Goal: Communication & Community: Answer question/provide support

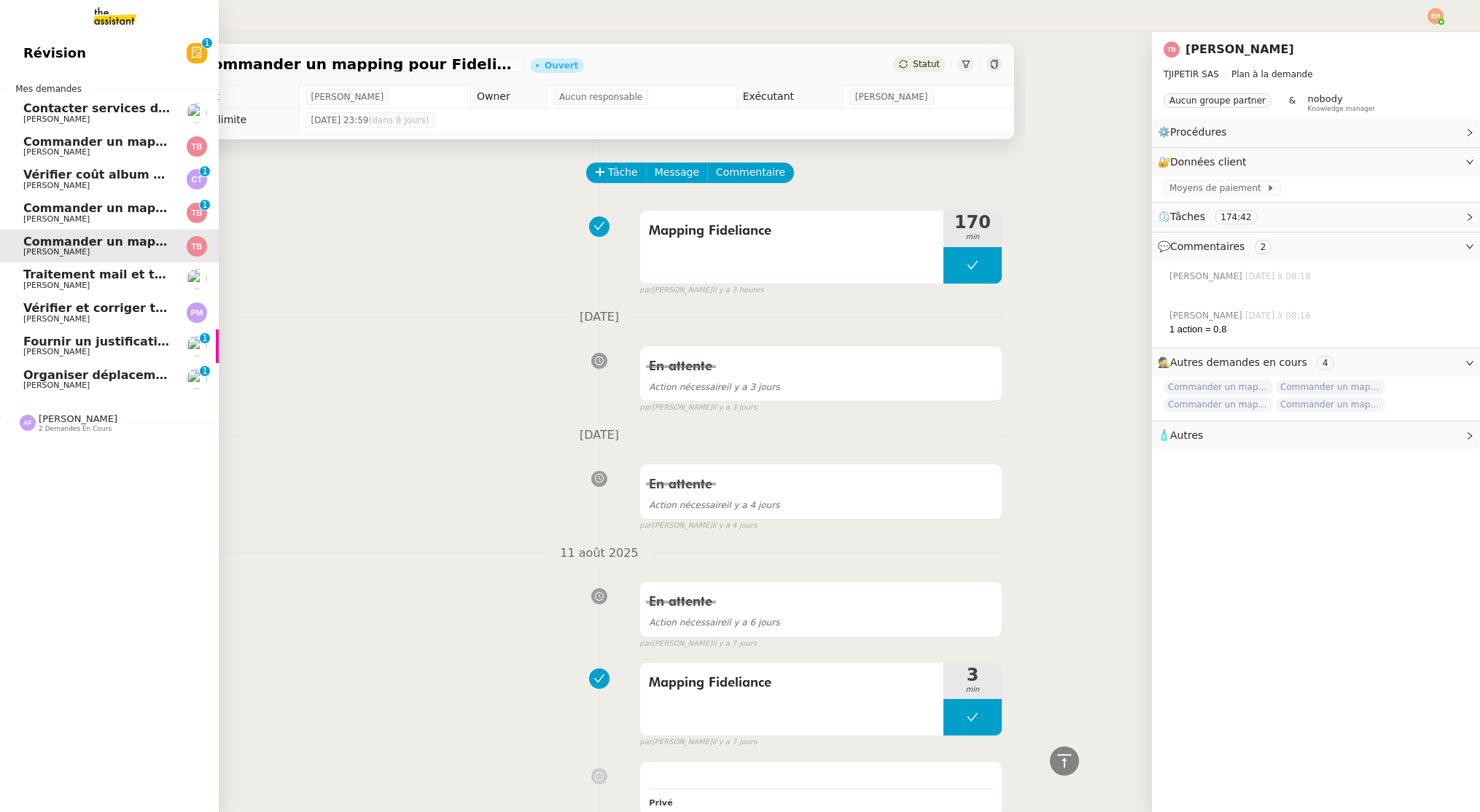
scroll to position [1643, 0]
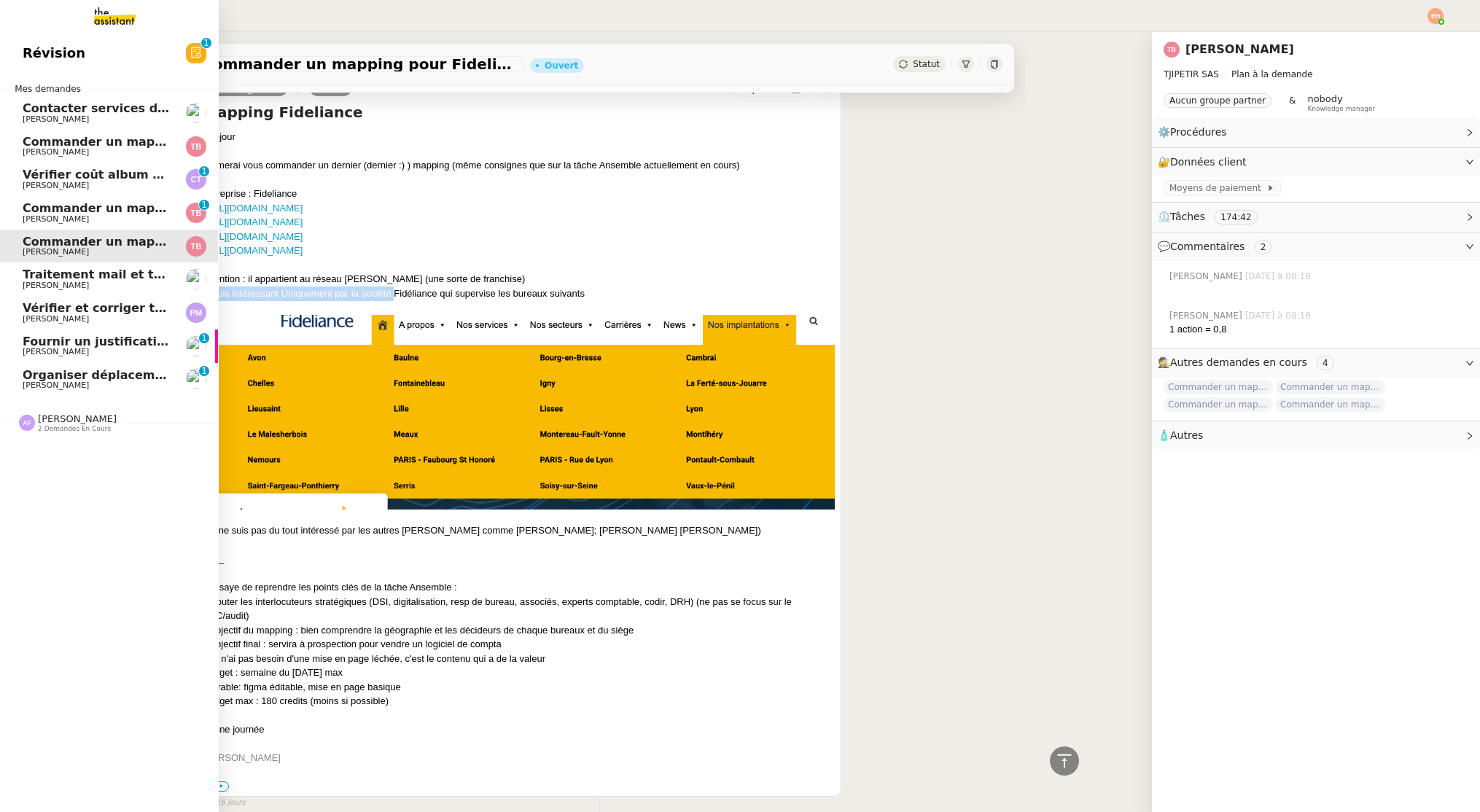
click at [120, 381] on span "Organiser déplacement à [GEOGRAPHIC_DATA]" at bounding box center [176, 375] width 307 height 14
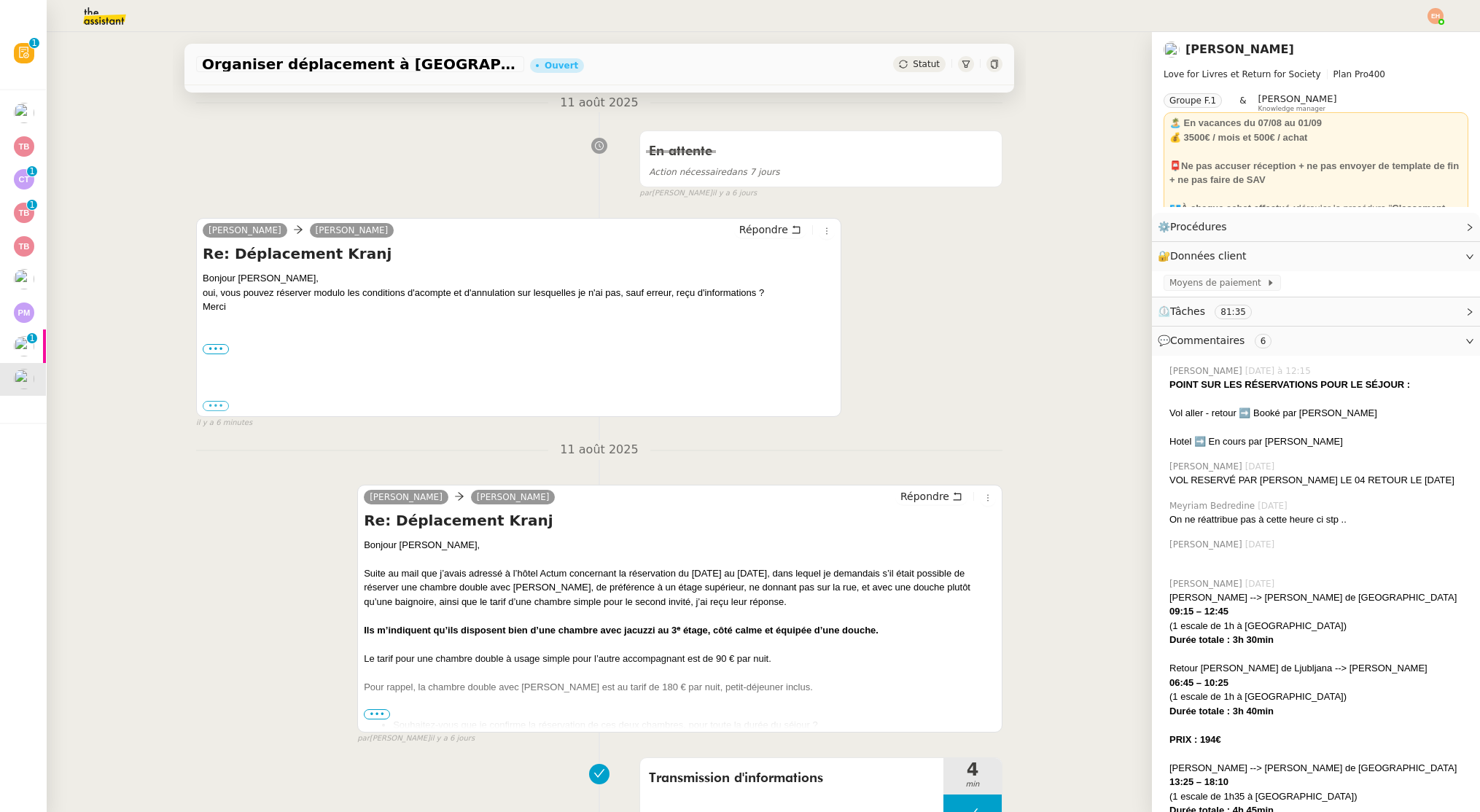
scroll to position [245, 0]
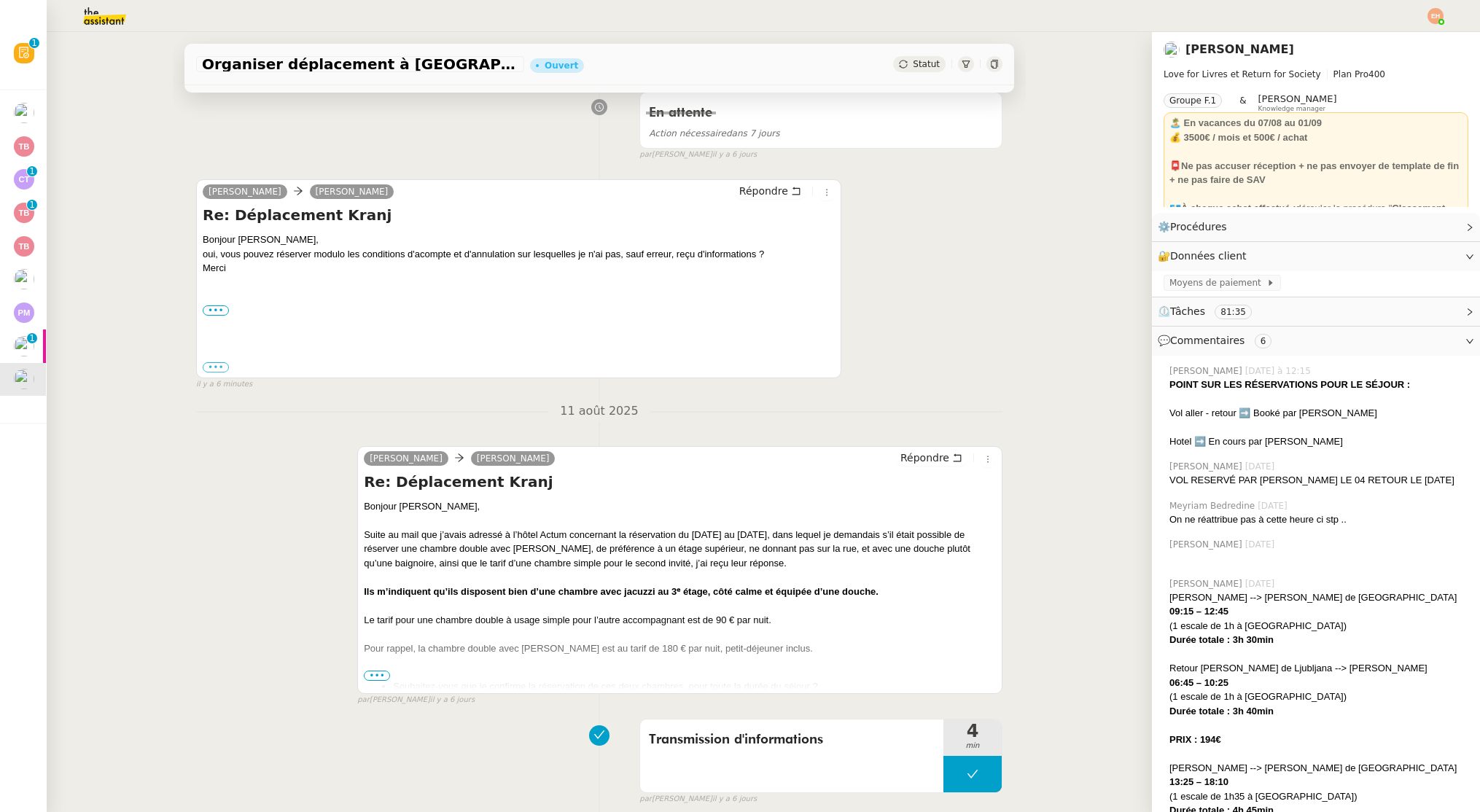
click at [375, 668] on div at bounding box center [679, 662] width 632 height 15
click at [374, 675] on span "•••" at bounding box center [377, 675] width 26 height 10
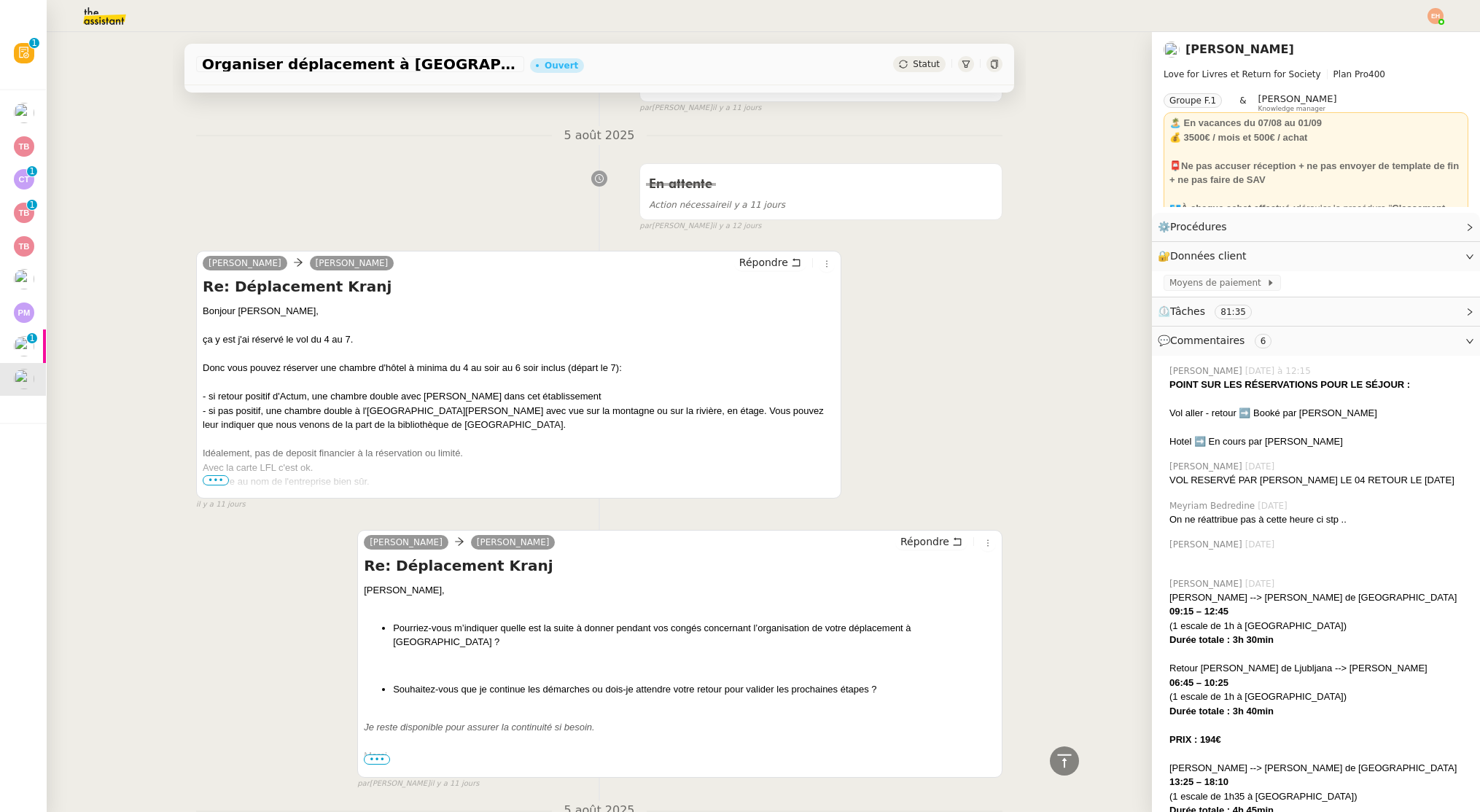
scroll to position [3784, 0]
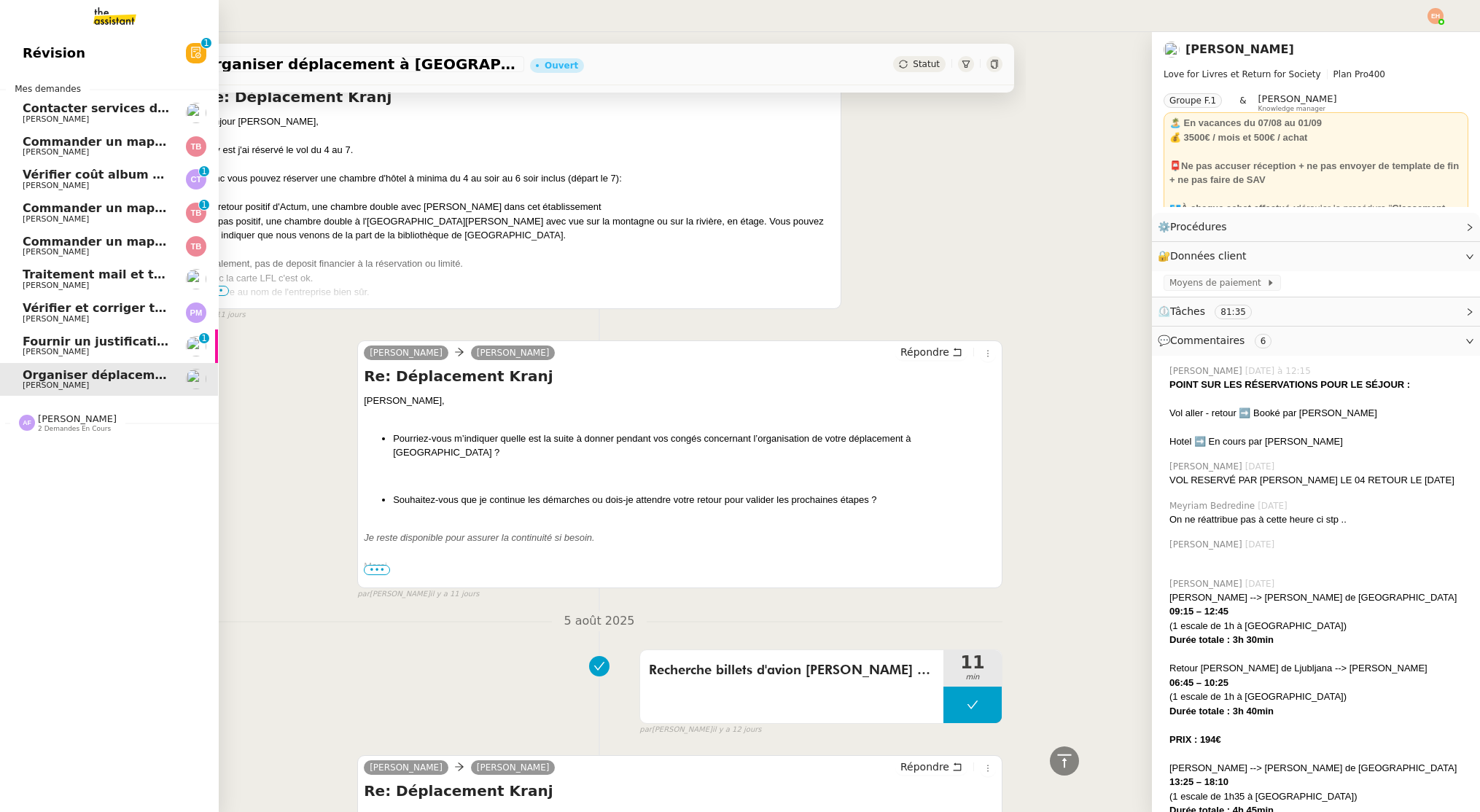
click at [79, 215] on span "[PERSON_NAME]" at bounding box center [96, 219] width 147 height 8
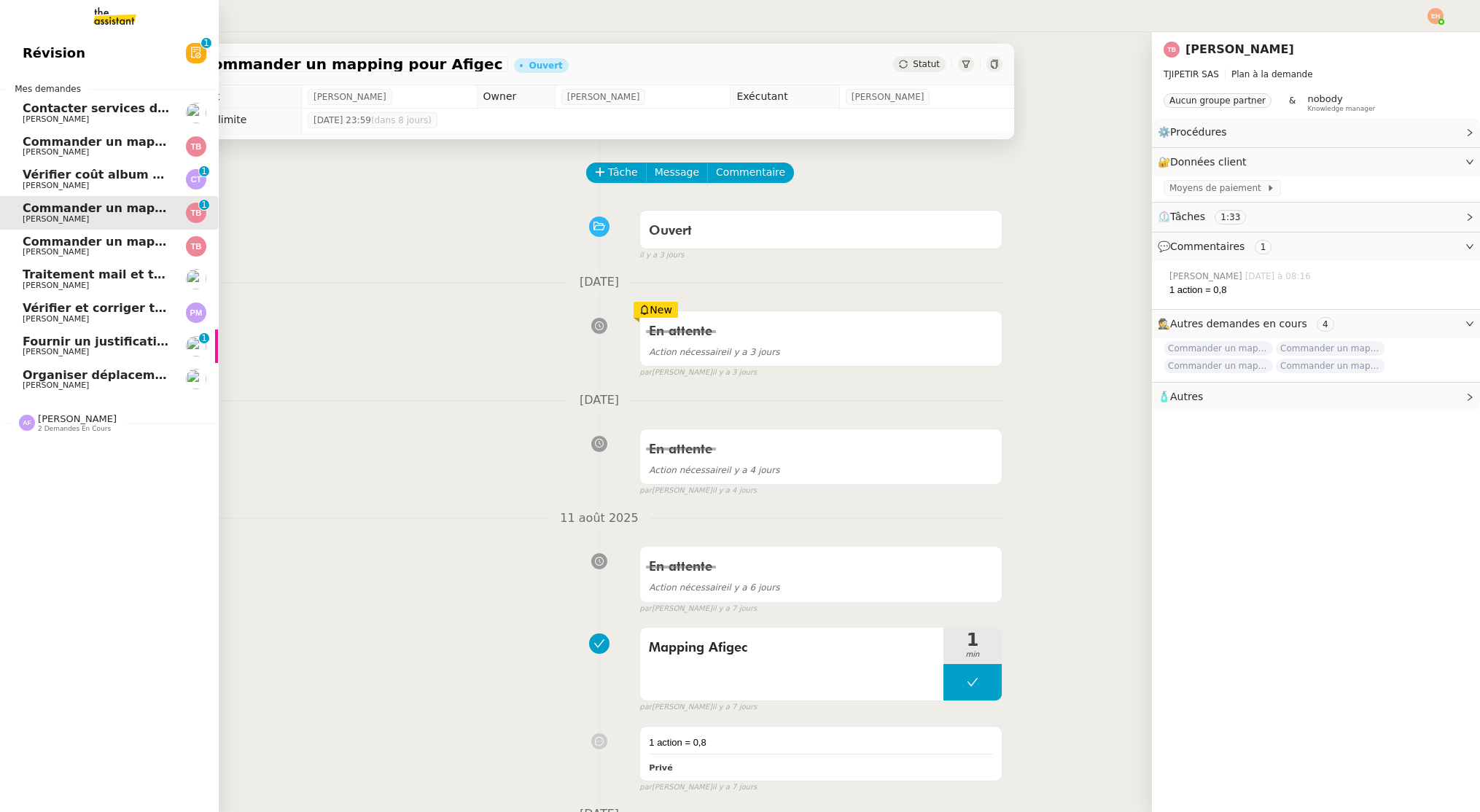
click at [80, 178] on span "Vérifier coût album photo Romane" at bounding box center [135, 174] width 225 height 14
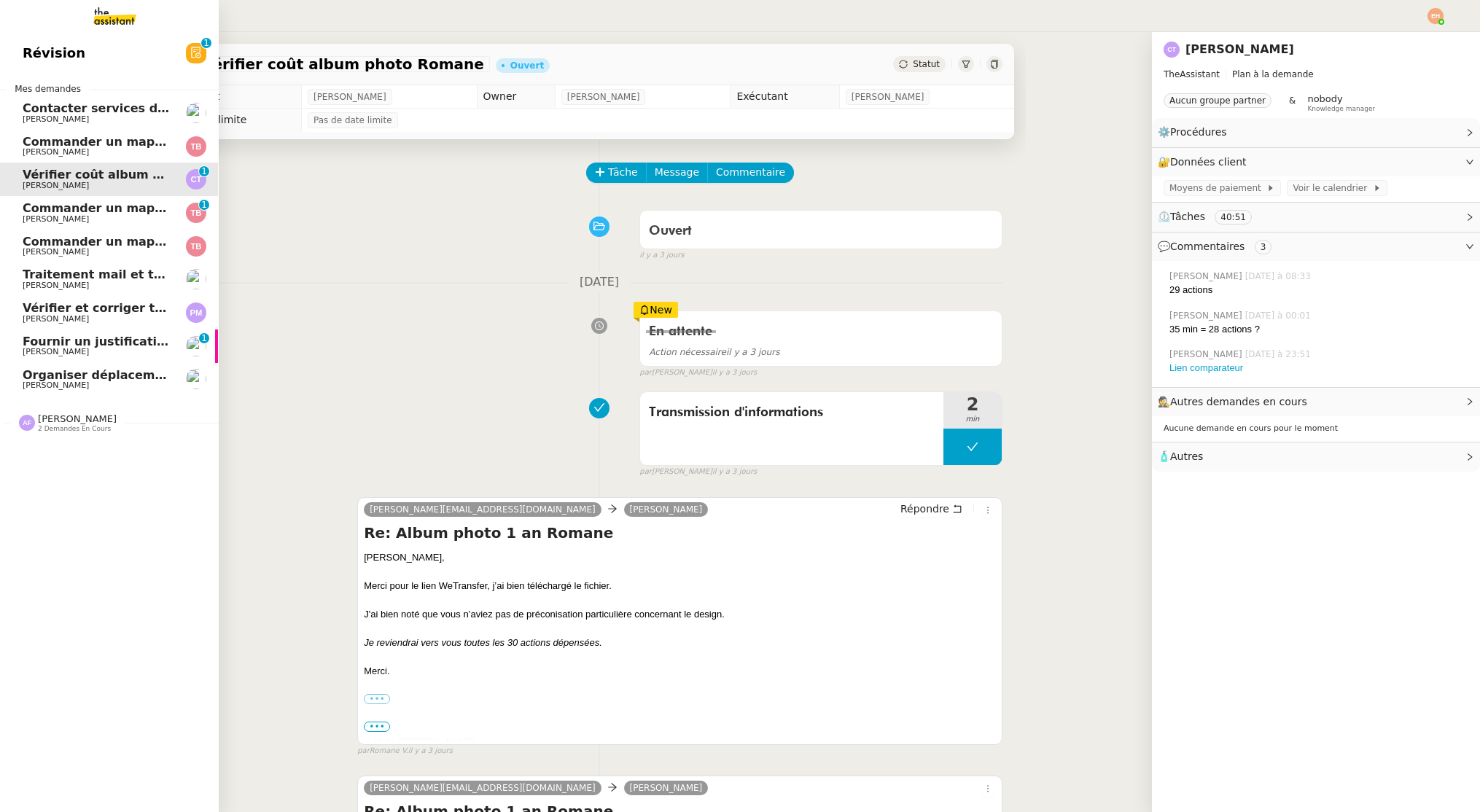
click at [100, 140] on span "Commander un mapping pour ACF" at bounding box center [135, 142] width 225 height 14
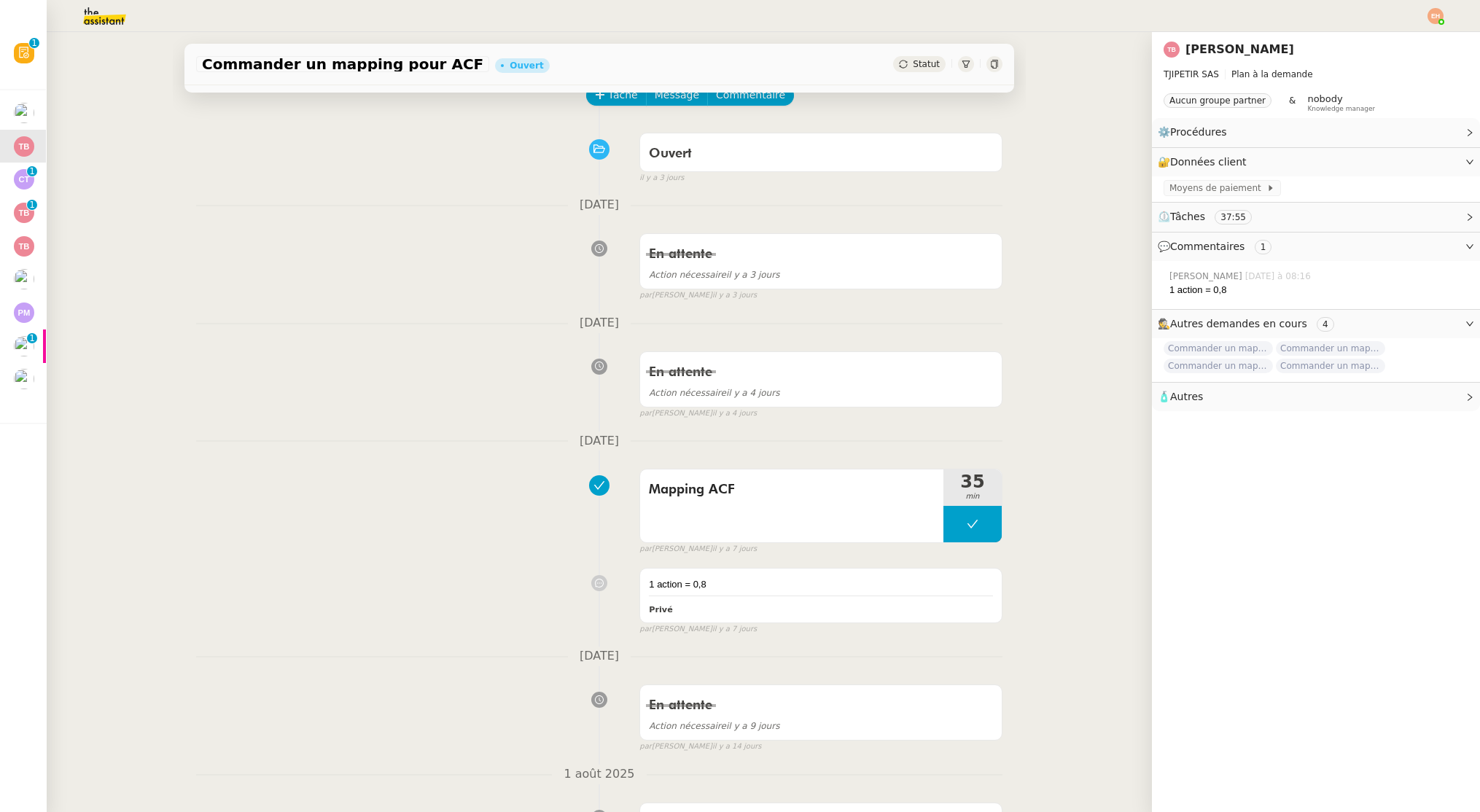
scroll to position [81, 0]
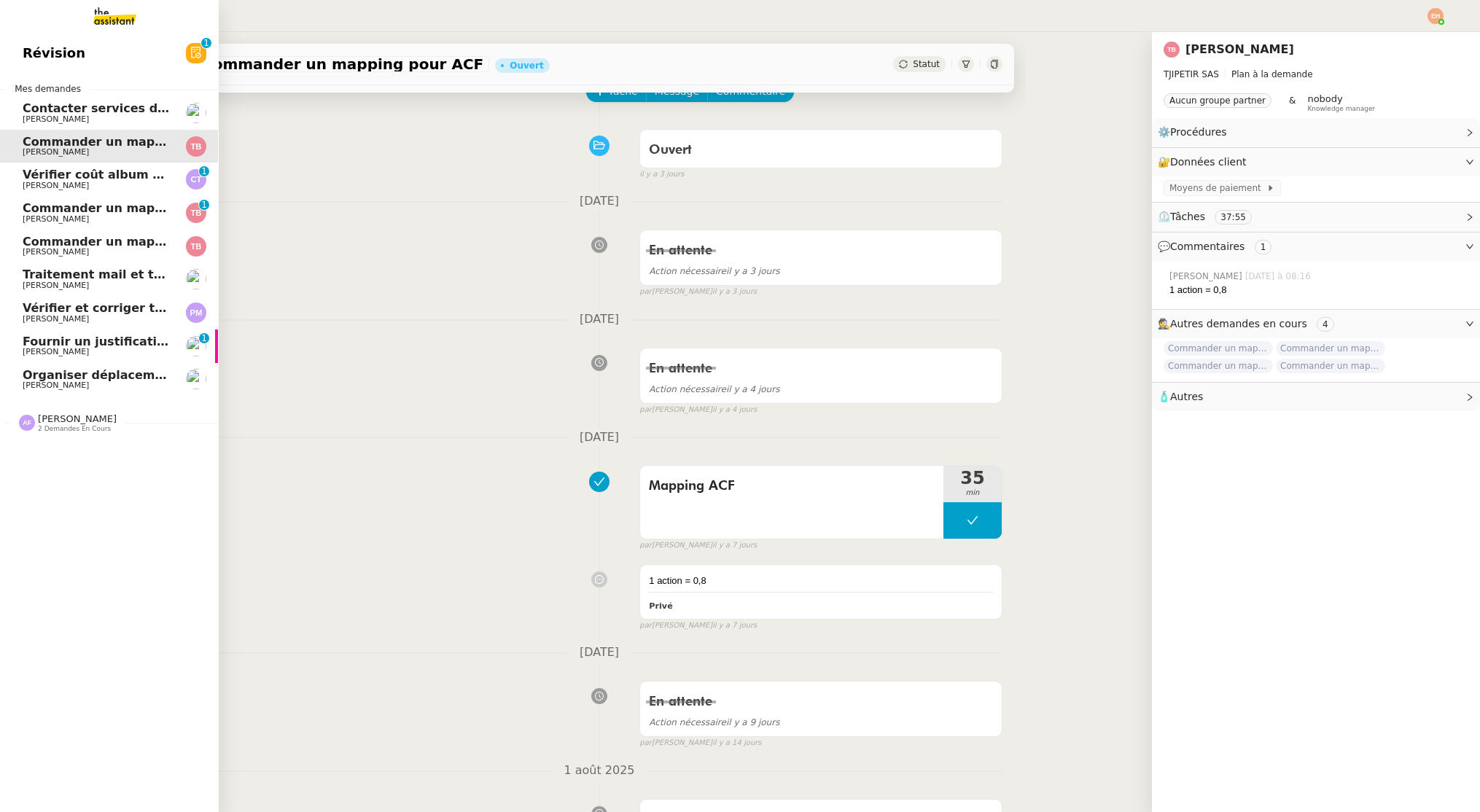
click at [120, 207] on span "Commander un mapping pour Afigec" at bounding box center [143, 208] width 241 height 14
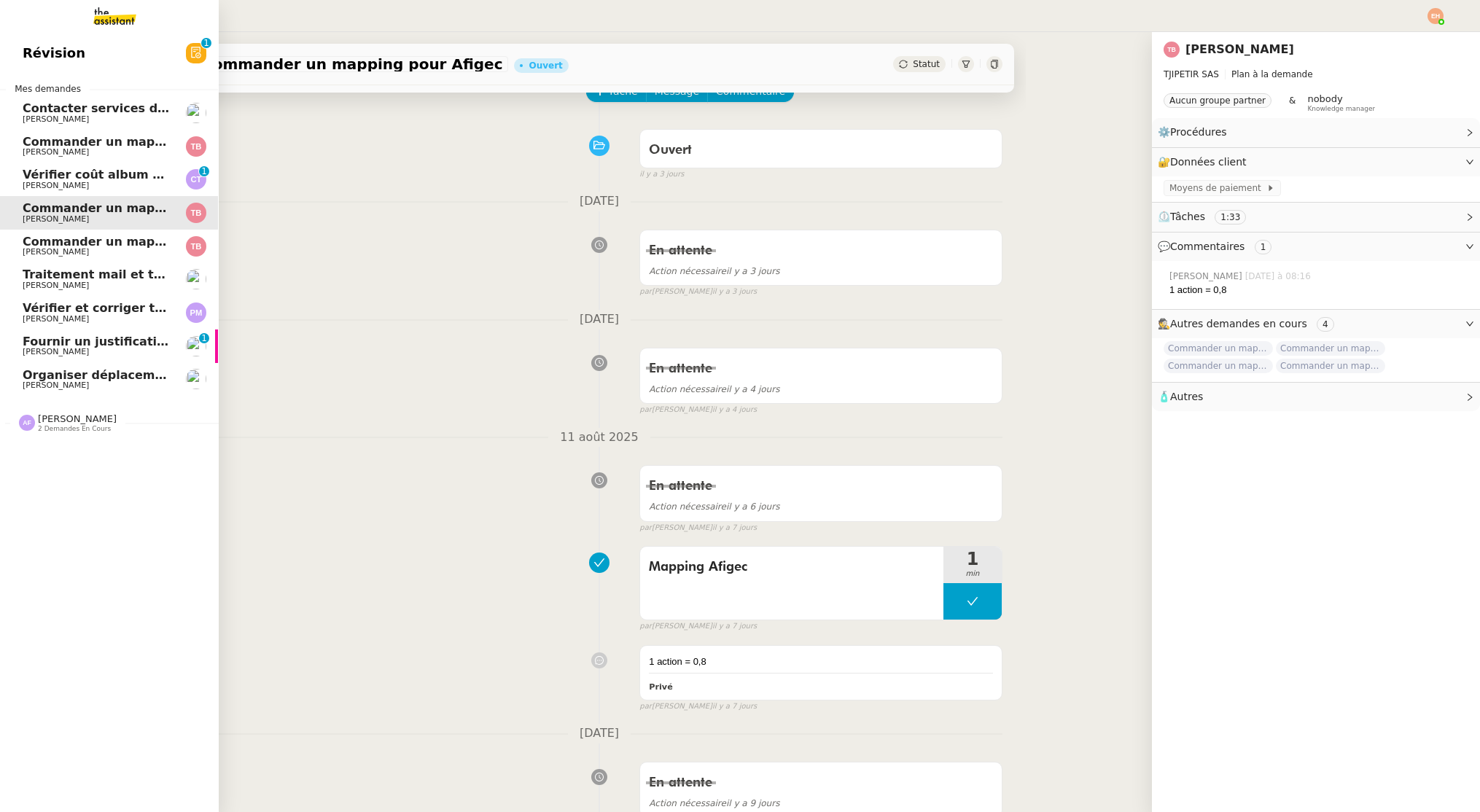
click at [68, 242] on span "Commander un mapping pour Fideliance" at bounding box center [156, 242] width 267 height 14
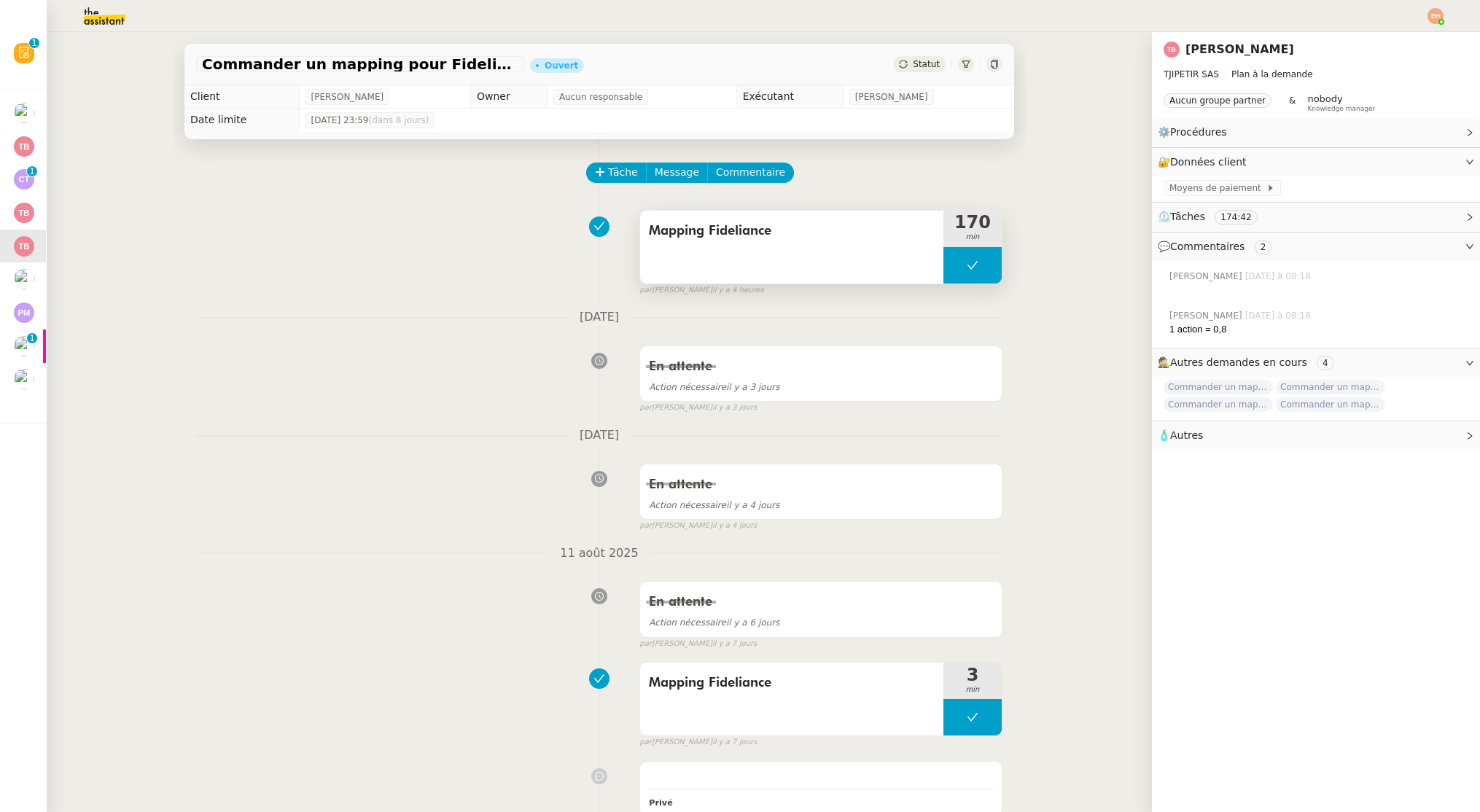
click at [981, 268] on button at bounding box center [973, 265] width 59 height 36
click at [954, 267] on icon at bounding box center [957, 265] width 12 height 12
click at [98, 21] on img at bounding box center [93, 16] width 113 height 32
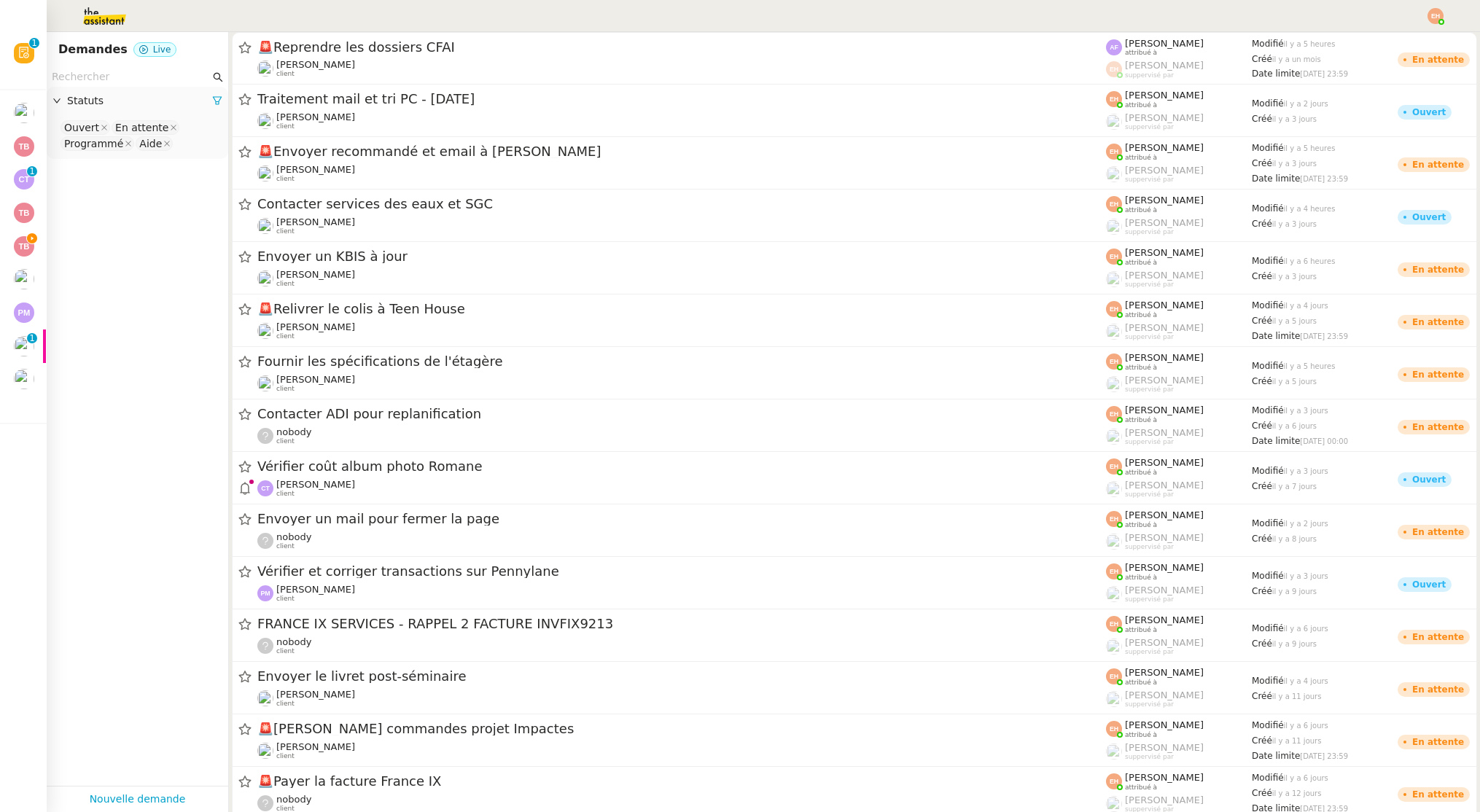
click at [107, 86] on nz-input-group at bounding box center [137, 76] width 181 height 19
click at [111, 79] on input "text" at bounding box center [130, 77] width 158 height 17
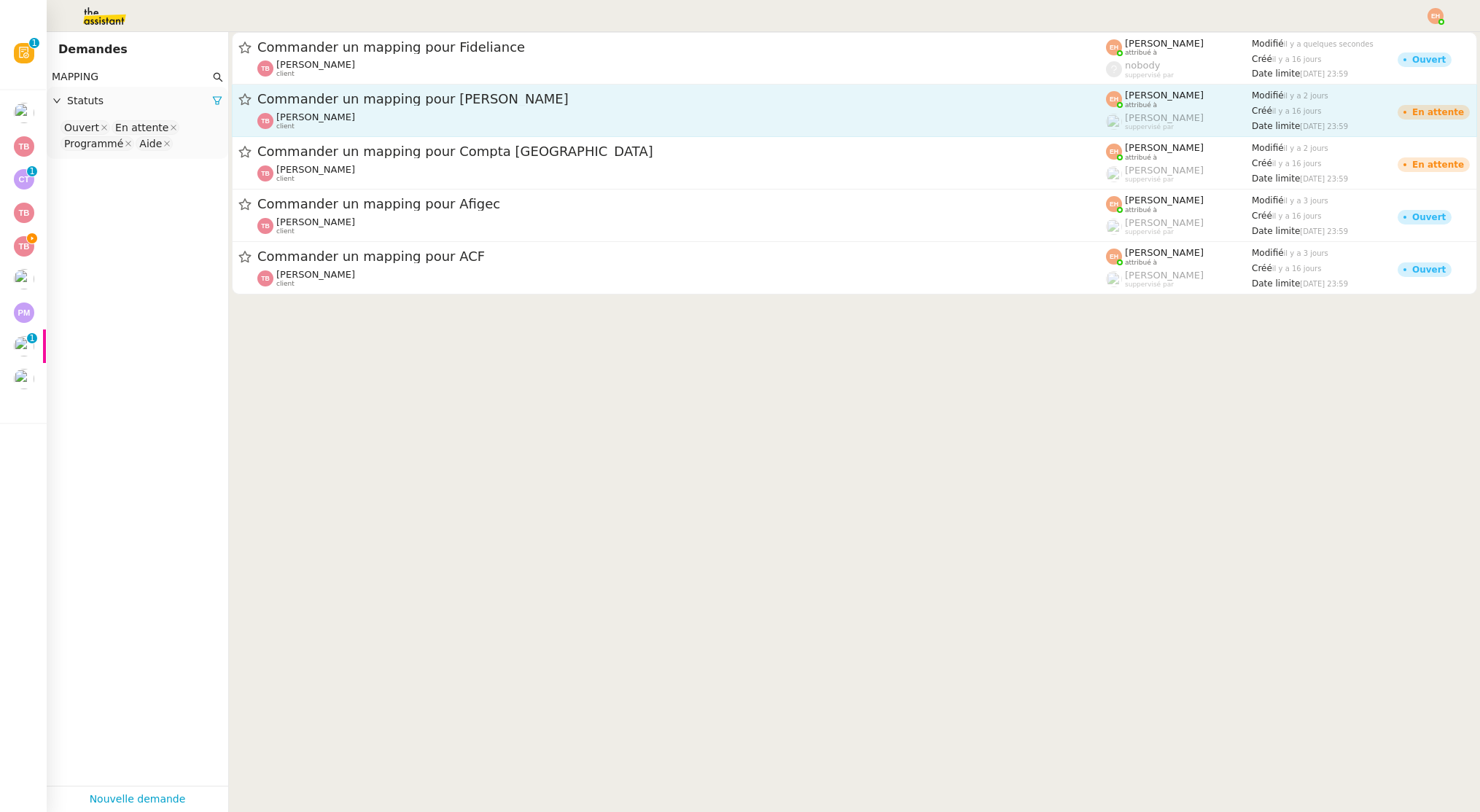
type input "MAPPING"
click at [477, 116] on div "[PERSON_NAME] client" at bounding box center [681, 120] width 848 height 19
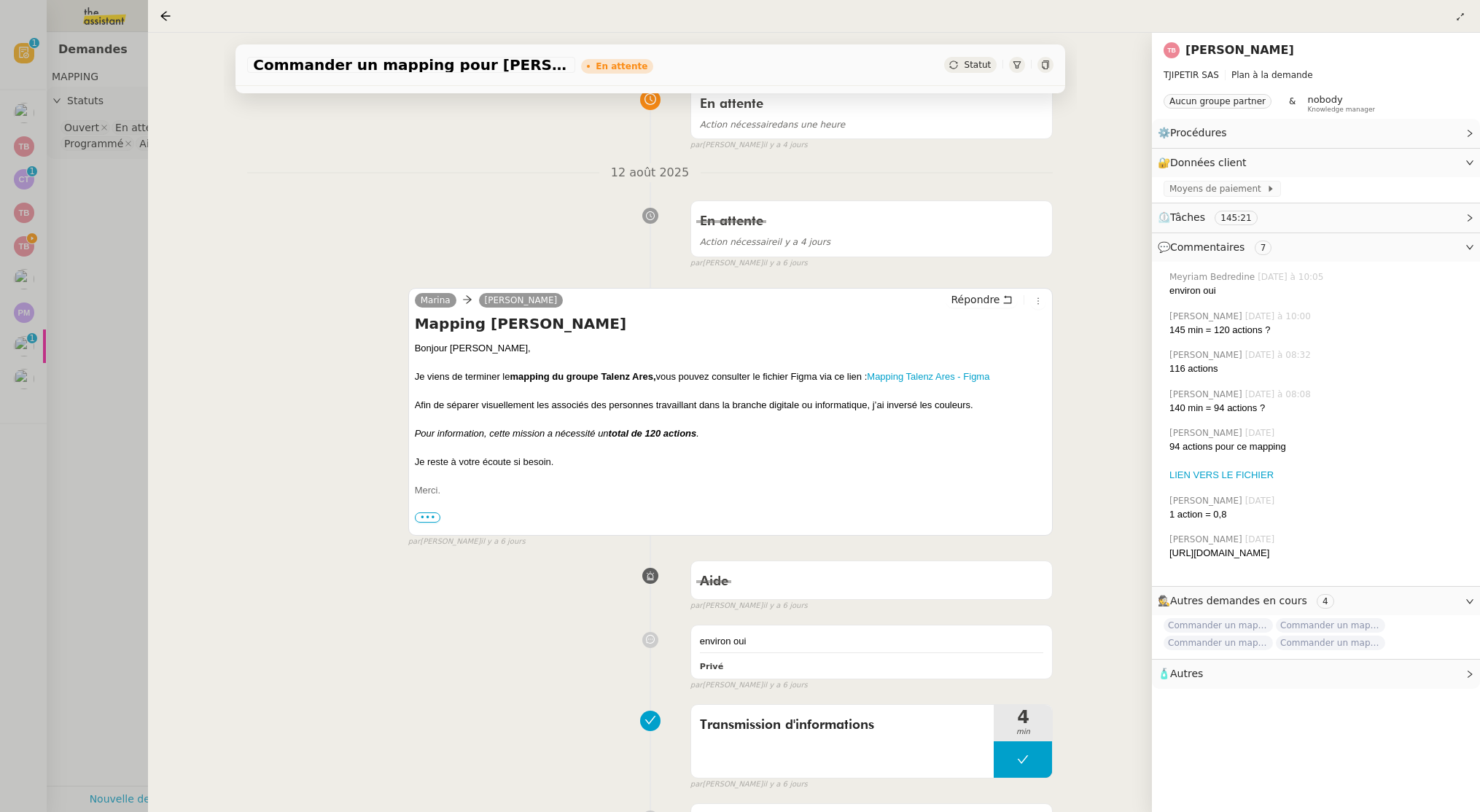
scroll to position [144, 0]
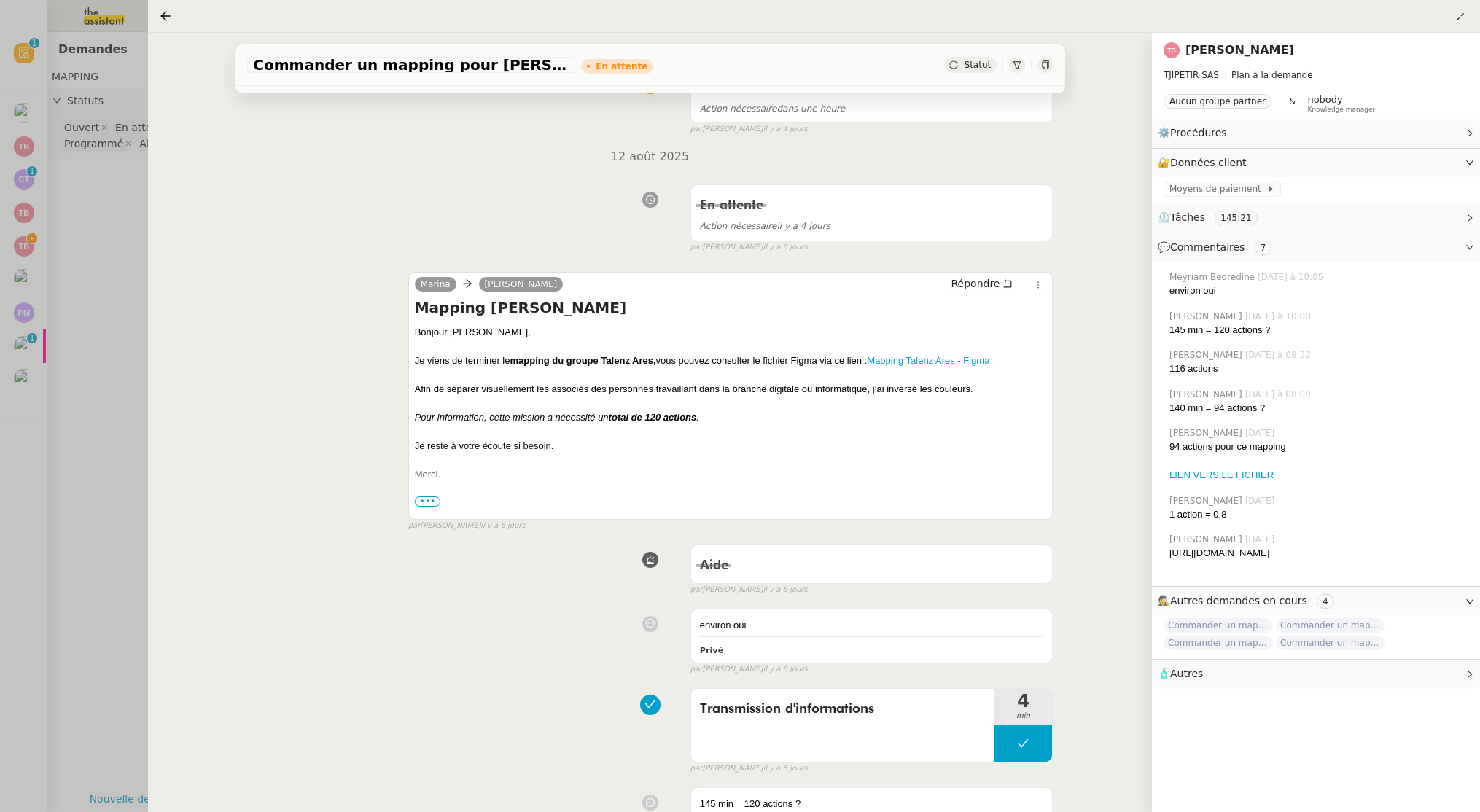
click at [425, 497] on span "•••" at bounding box center [428, 501] width 26 height 10
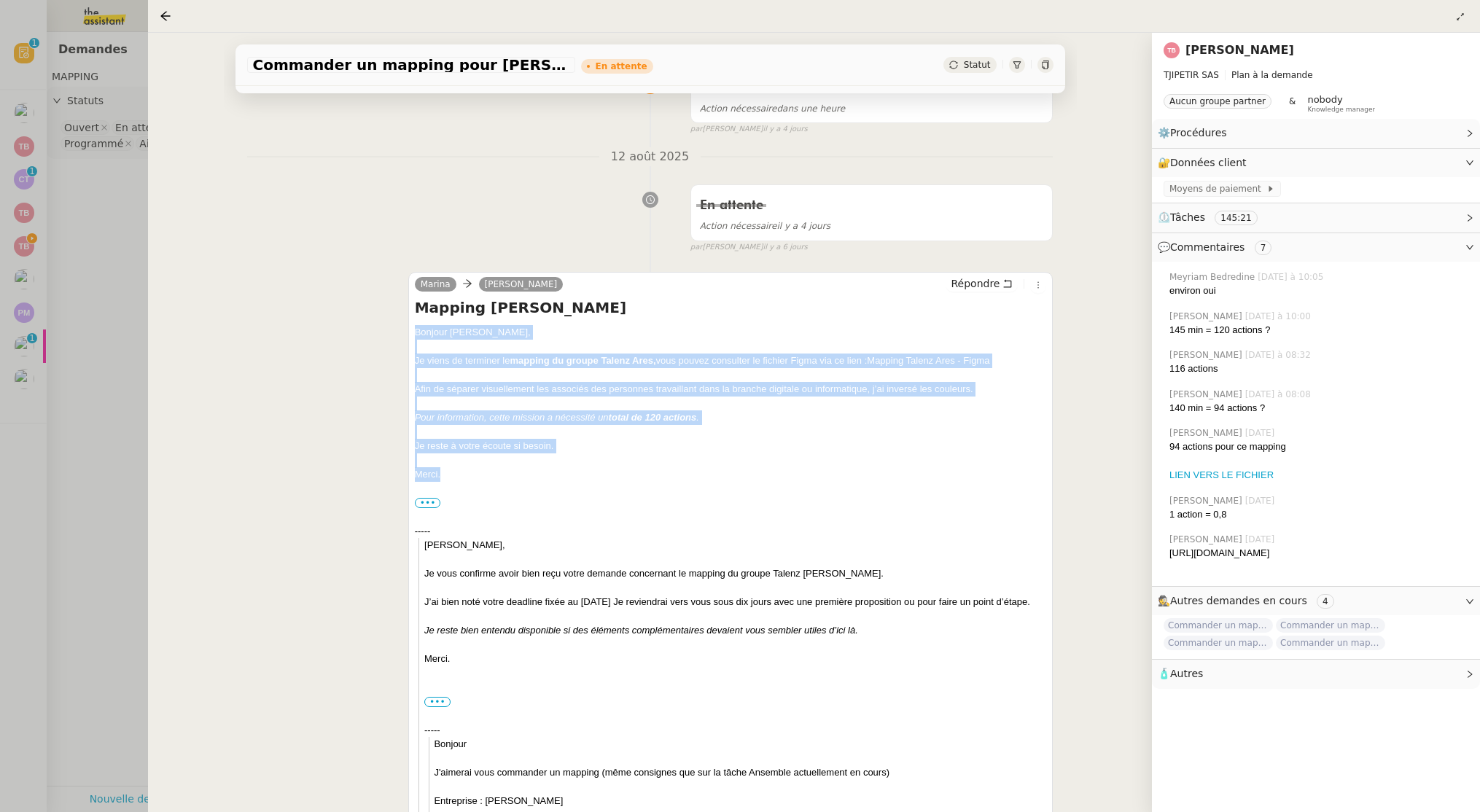
drag, startPoint x: 451, startPoint y: 478, endPoint x: 401, endPoint y: 336, distance: 150.5
click at [402, 333] on div "[PERSON_NAME] Répondre Mapping [PERSON_NAME] Bonjour [PERSON_NAME], Je viens de…" at bounding box center [650, 719] width 806 height 920
copy div "Bonjour [PERSON_NAME], Je viens de terminer le mapping du groupe Talenz Ares, v…"
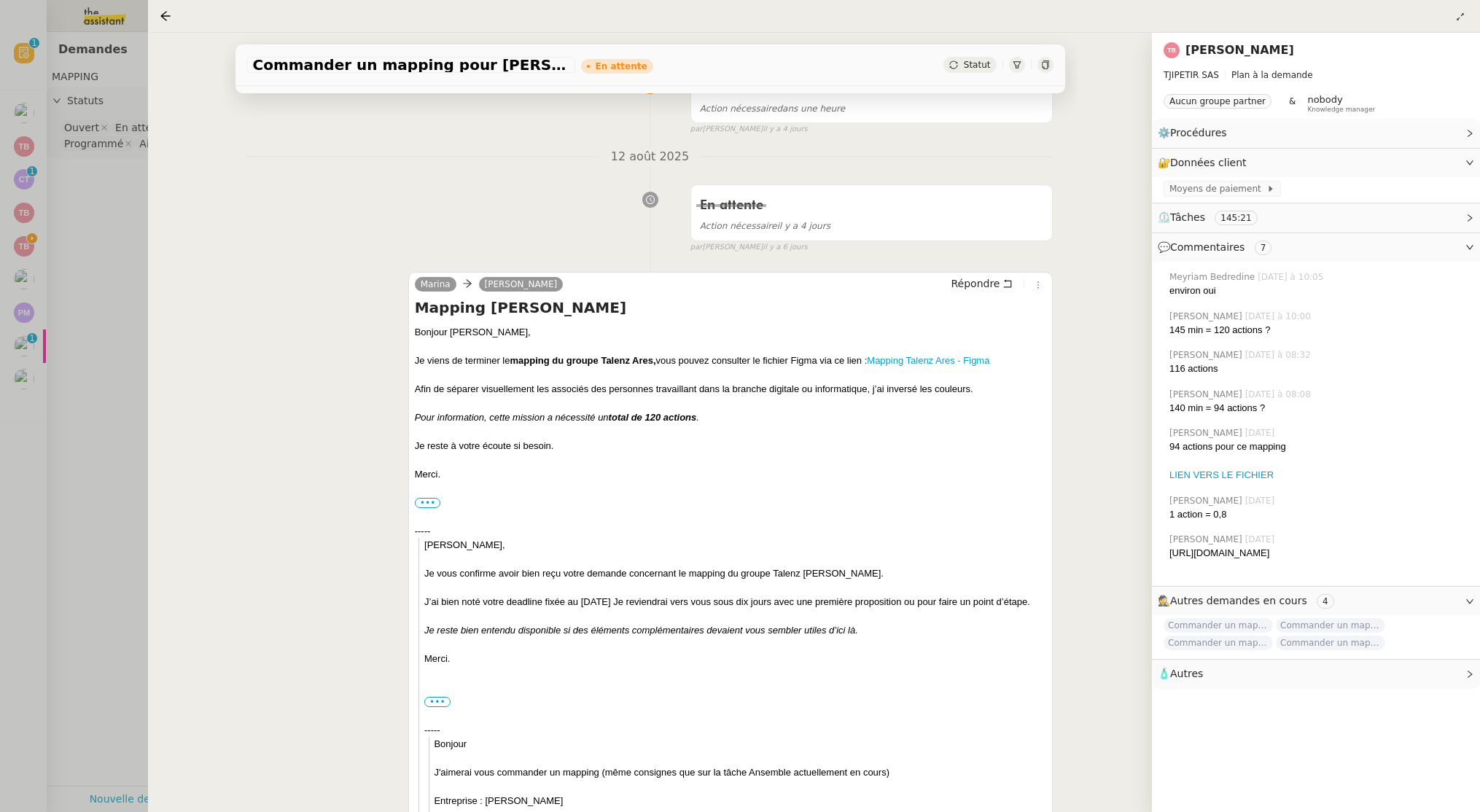
click at [87, 376] on div at bounding box center [740, 406] width 1480 height 812
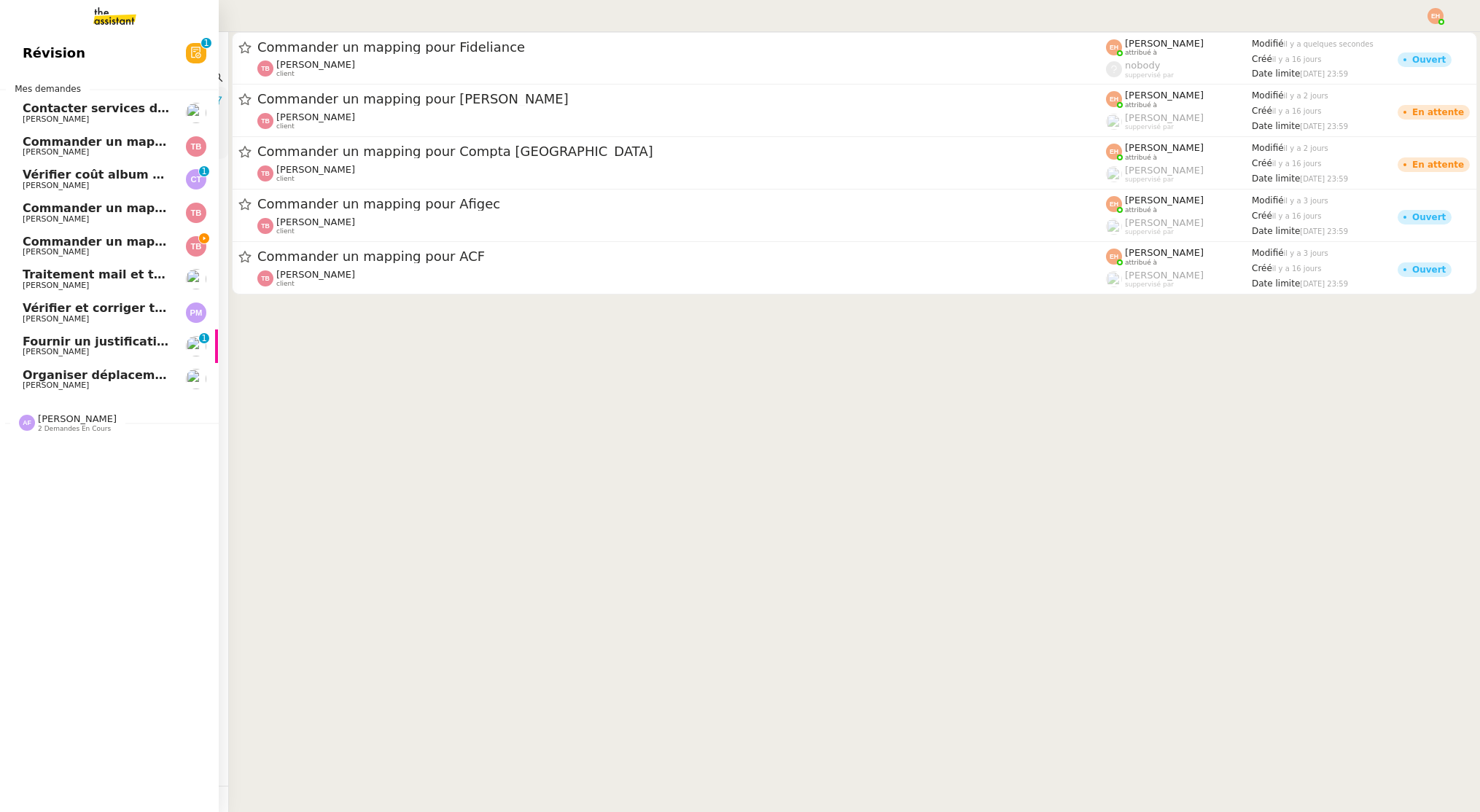
click at [58, 141] on span "Commander un mapping pour ACF" at bounding box center [135, 142] width 225 height 14
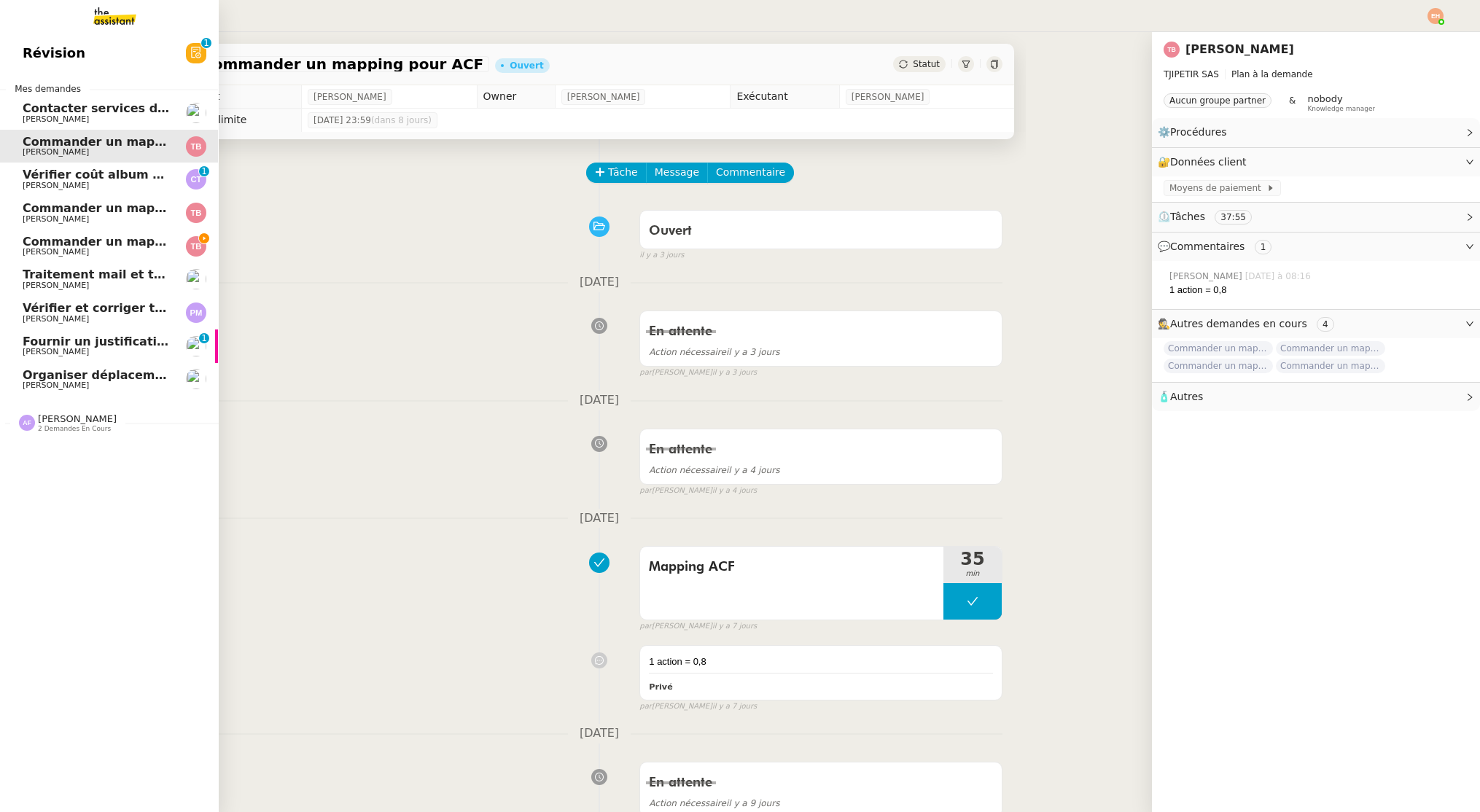
click at [117, 238] on span "Commander un mapping pour Fideliance" at bounding box center [156, 242] width 267 height 14
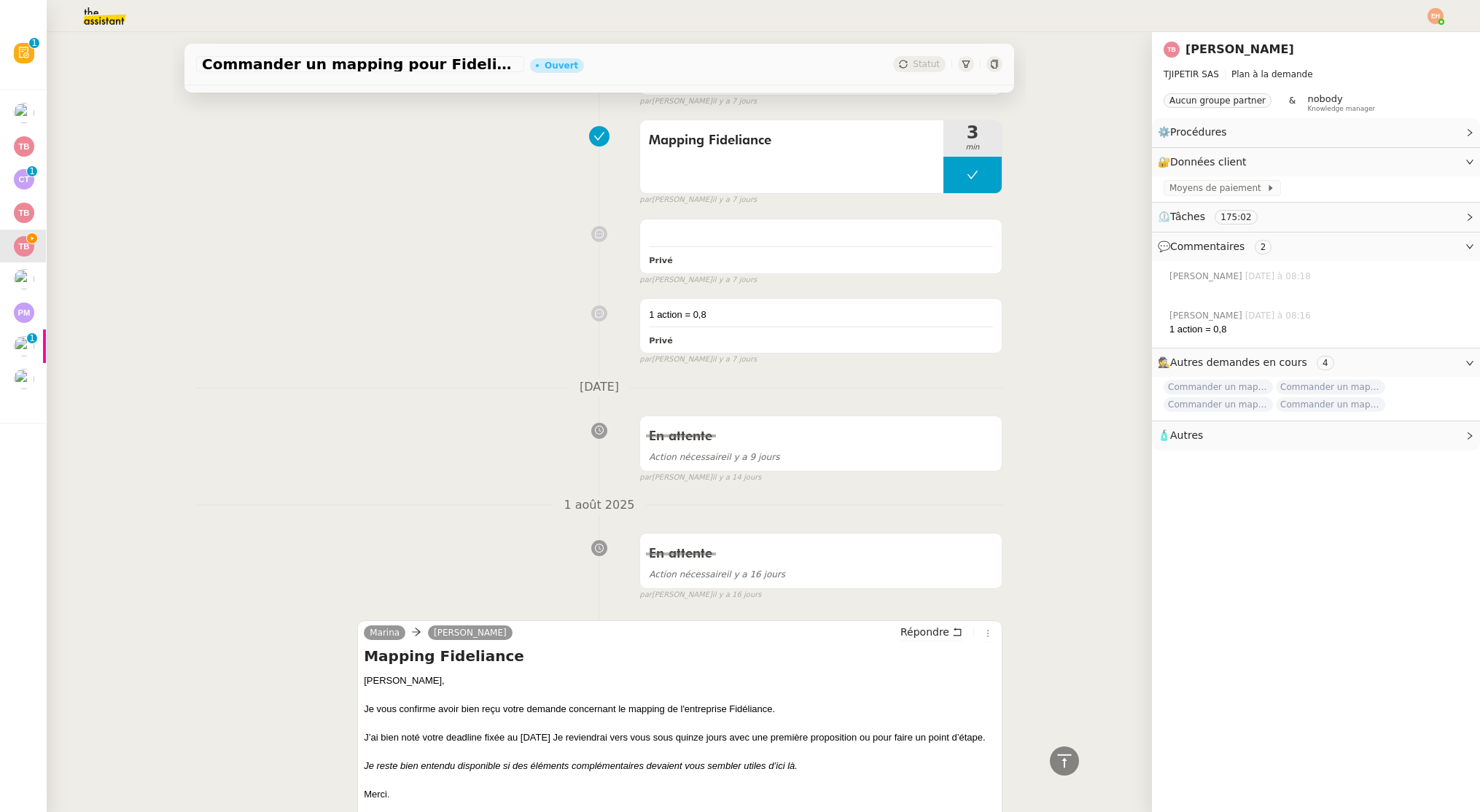
scroll to position [930, 0]
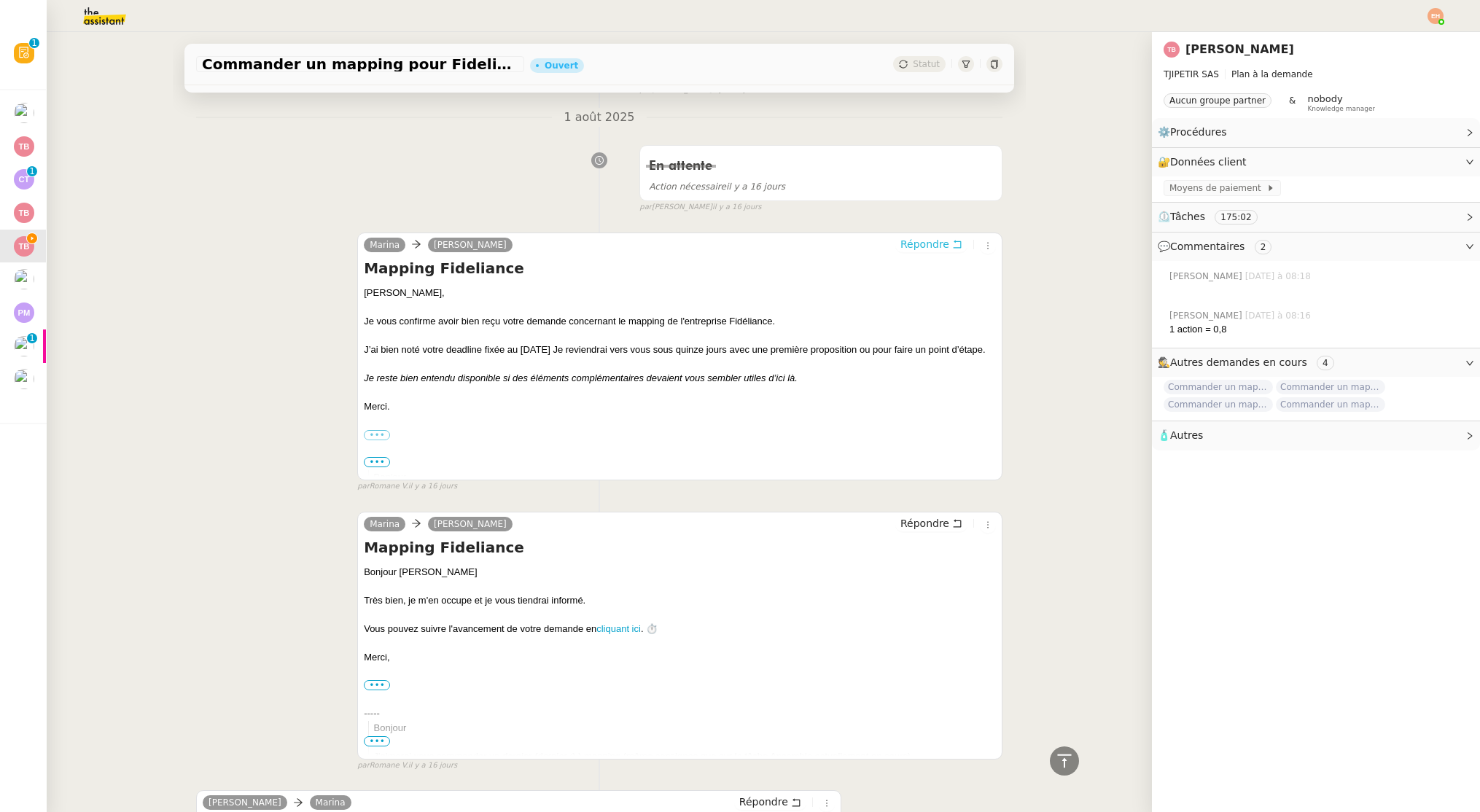
click at [917, 243] on span "Répondre" at bounding box center [924, 244] width 49 height 15
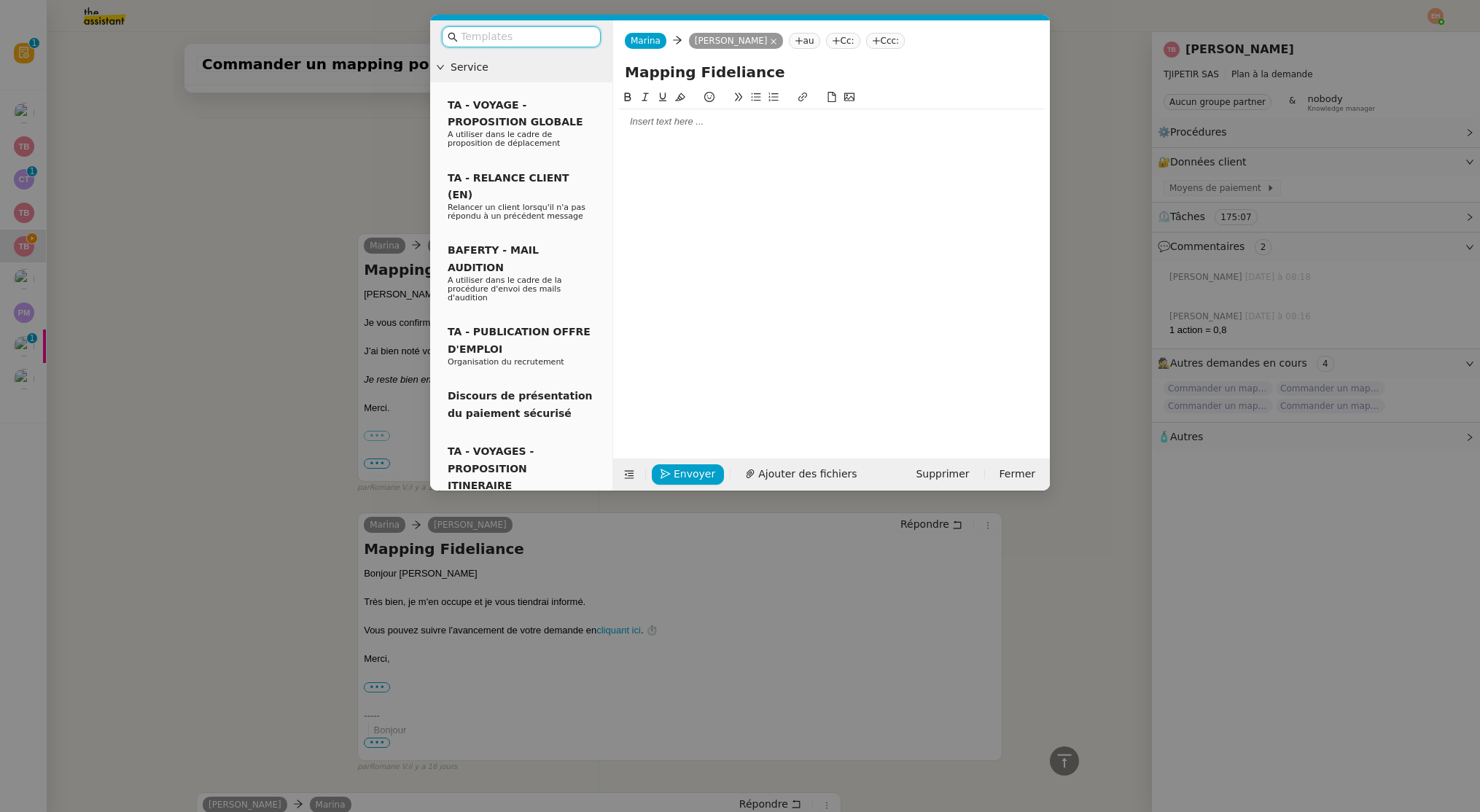
scroll to position [1041, 0]
click at [745, 128] on div at bounding box center [831, 121] width 425 height 13
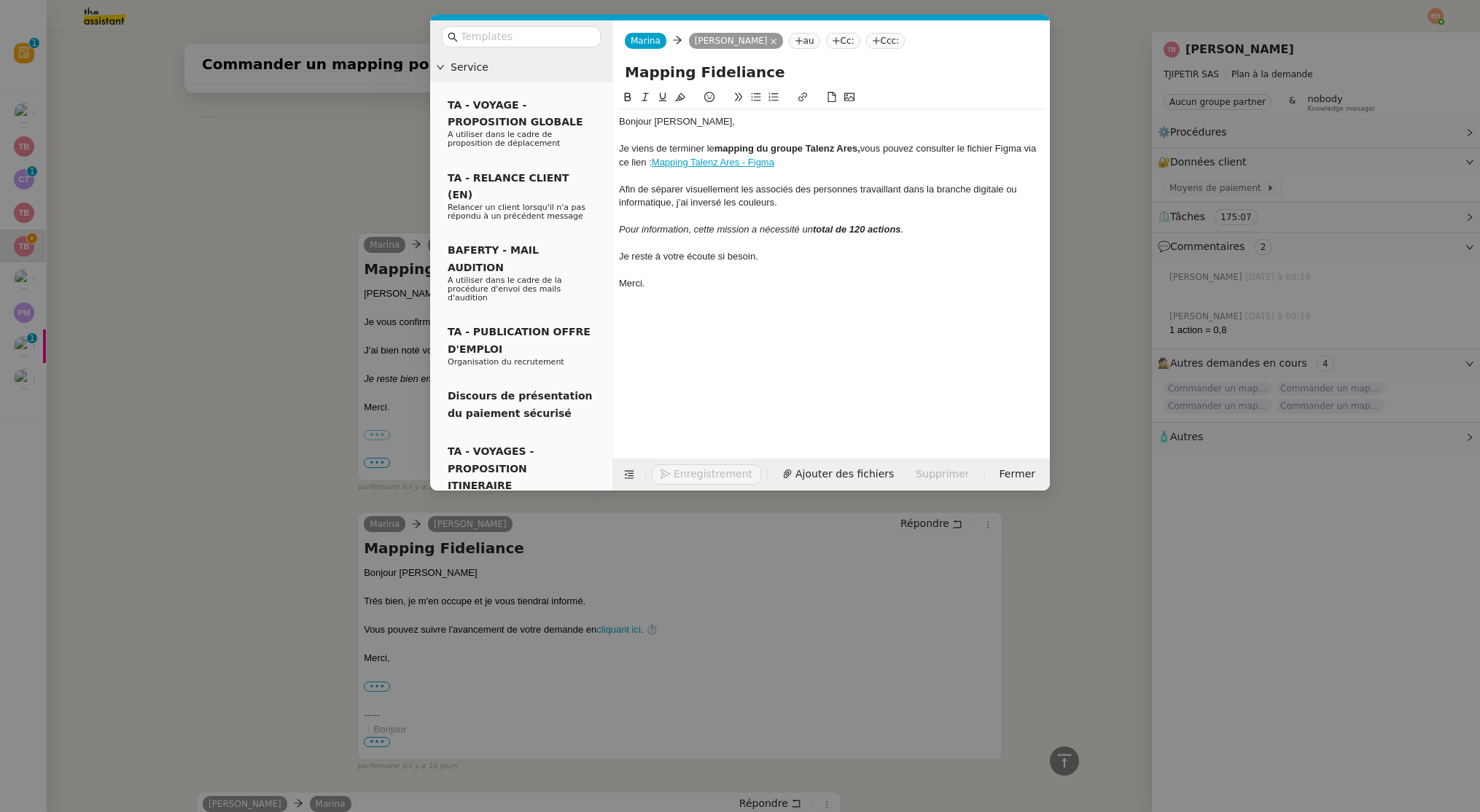
scroll to position [1197, 0]
click at [857, 147] on strong "mapping du groupe Talenz Ares," at bounding box center [787, 148] width 146 height 11
click at [847, 149] on strong "mapping du groupe Talenz Ares," at bounding box center [787, 148] width 146 height 11
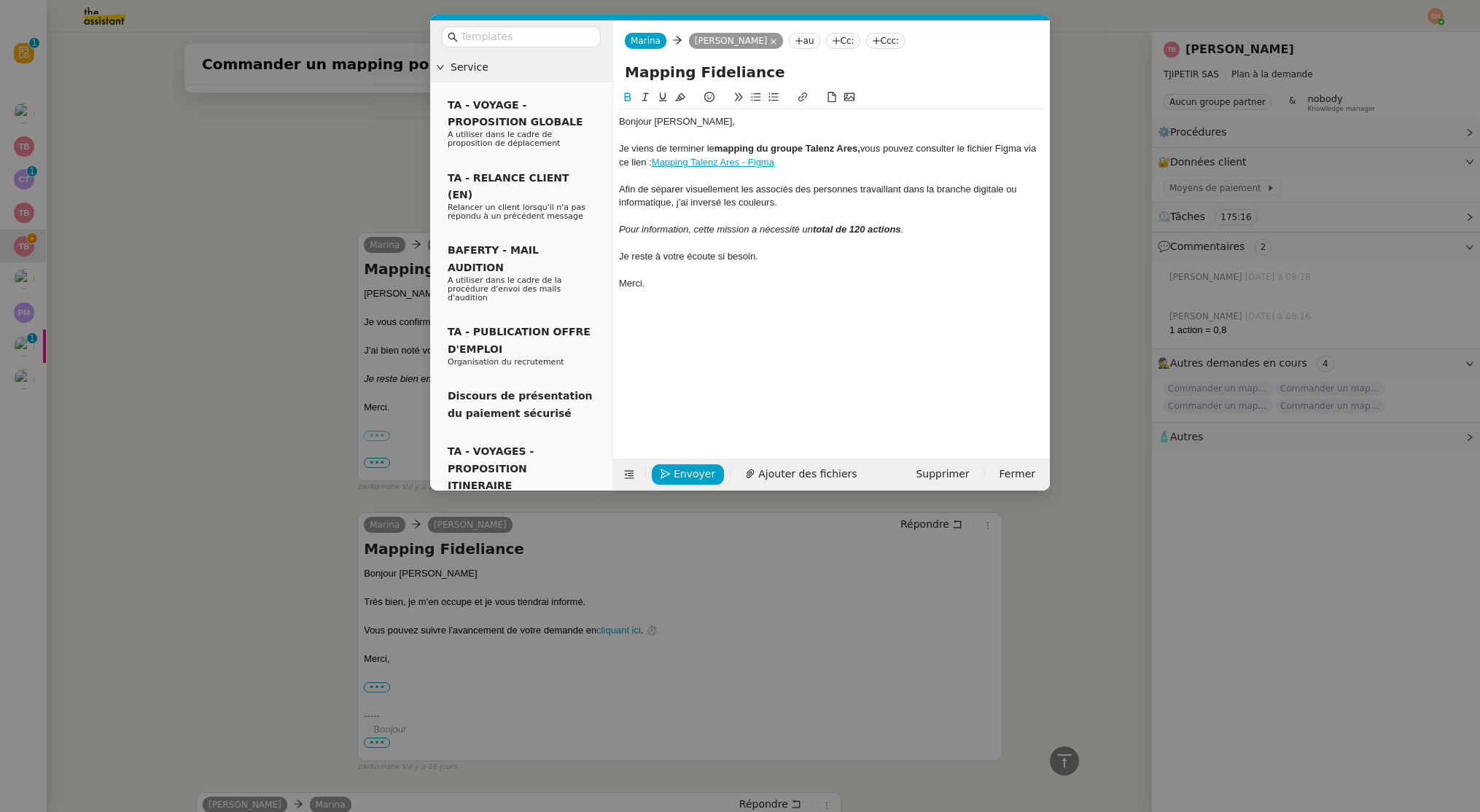
click at [806, 148] on strong "mapping du groupe Talenz Ares," at bounding box center [787, 148] width 146 height 11
drag, startPoint x: 809, startPoint y: 151, endPoint x: 858, endPoint y: 152, distance: 49.0
click at [858, 152] on strong "mapping du groupe Talenz Ares," at bounding box center [787, 148] width 146 height 11
drag, startPoint x: 859, startPoint y: 149, endPoint x: 807, endPoint y: 151, distance: 52.0
click at [807, 151] on strong "mapping du groupe Talenz Ares," at bounding box center [787, 148] width 146 height 11
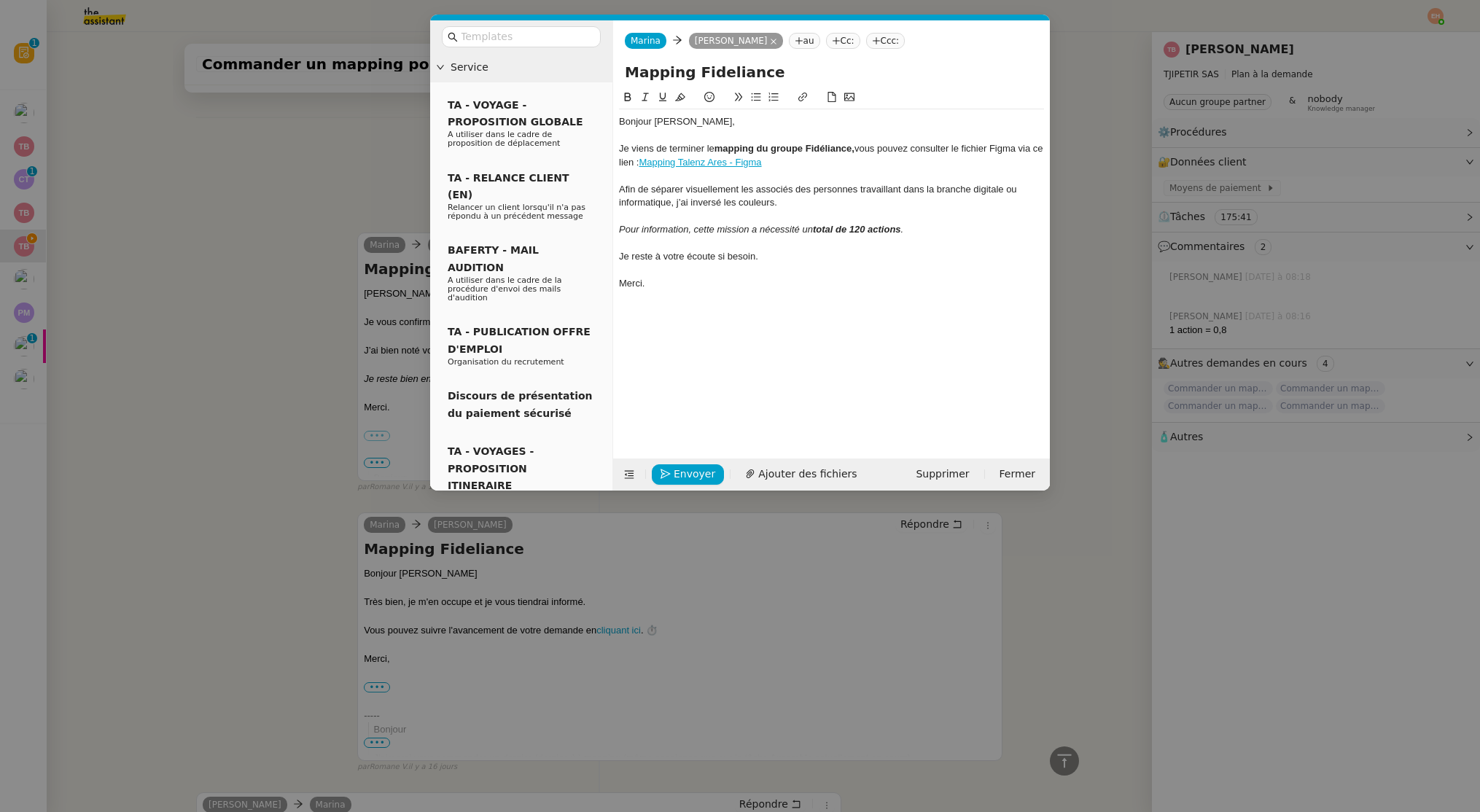
drag, startPoint x: 825, startPoint y: 147, endPoint x: 832, endPoint y: 151, distance: 8.1
click at [825, 147] on strong "mapping du groupe Fidéliance," at bounding box center [784, 148] width 140 height 11
click at [803, 165] on div "Je viens de terminer le mapping du groupe Fideliance, vous pouvez consulter le …" at bounding box center [831, 155] width 425 height 27
drag, startPoint x: 787, startPoint y: 164, endPoint x: 694, endPoint y: 164, distance: 93.0
click at [694, 164] on div "Je viens de terminer le mapping du groupe Fideliance, vous pouvez consulter le …" at bounding box center [831, 155] width 425 height 27
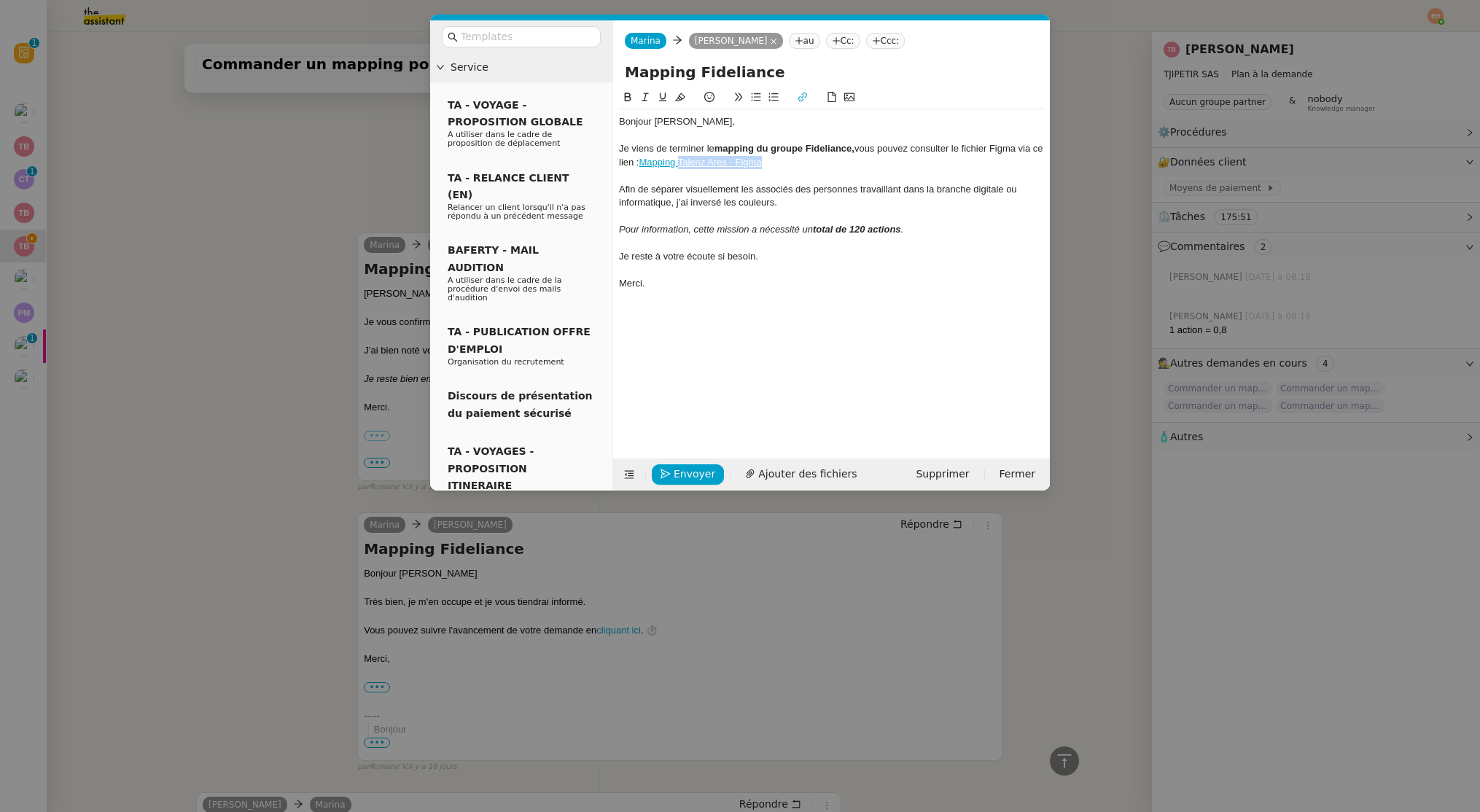
click at [851, 166] on div "Je viens de terminer le mapping du groupe Fideliance, vous pouvez consulter le …" at bounding box center [831, 155] width 425 height 27
drag, startPoint x: 742, startPoint y: 163, endPoint x: 695, endPoint y: 164, distance: 47.0
click at [695, 164] on link "Mapping Talenz Ares - Figma" at bounding box center [699, 162] width 123 height 11
drag, startPoint x: 787, startPoint y: 164, endPoint x: 655, endPoint y: 162, distance: 132.0
click at [655, 162] on div "Je viens de terminer le mapping du groupe Fideliance, vous pouvez consulter le …" at bounding box center [831, 155] width 425 height 27
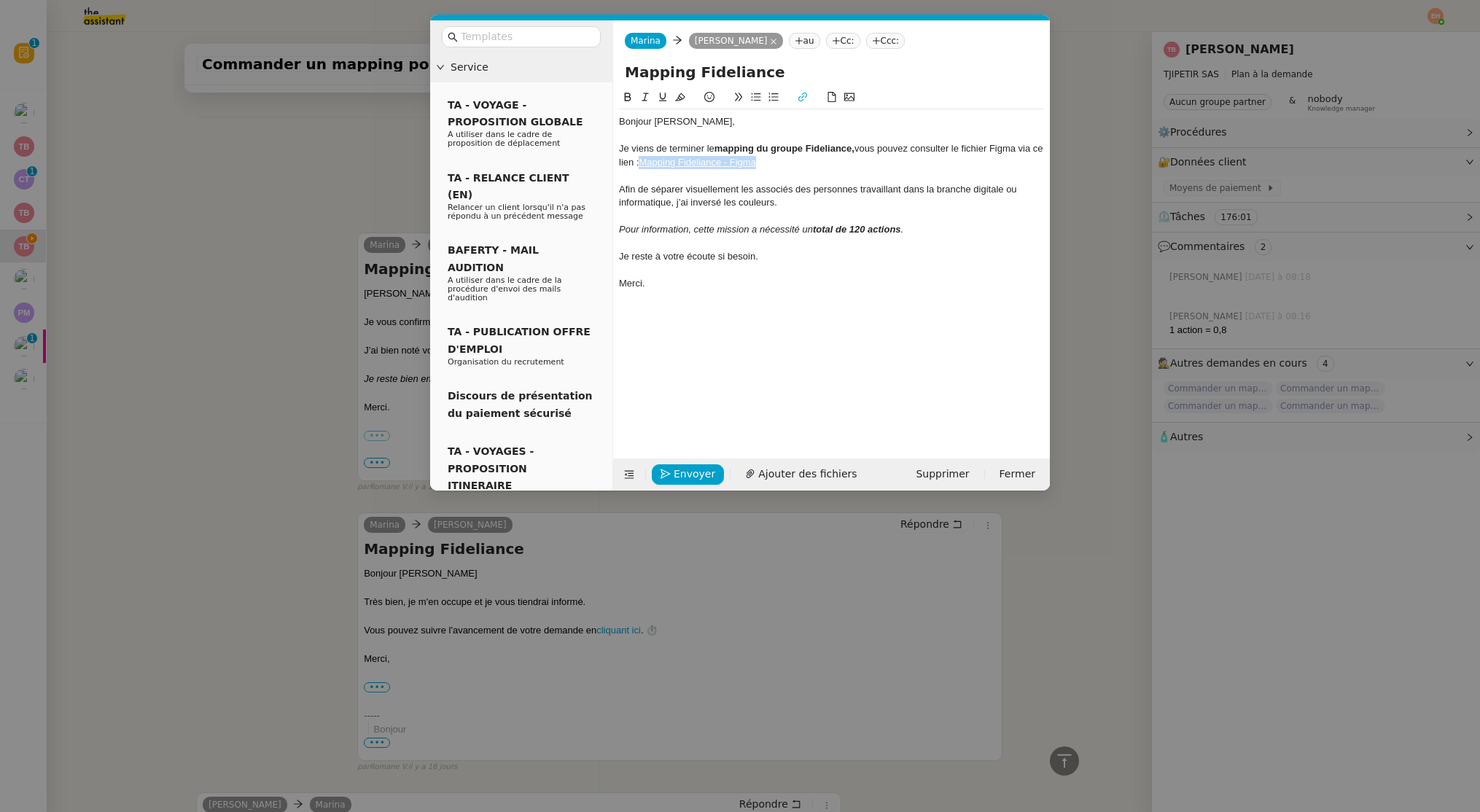
click at [807, 93] on icon at bounding box center [802, 96] width 10 height 10
click at [842, 201] on div "Afin de séparer visuellement les associés des personnes travaillant dans la bra…" at bounding box center [831, 196] width 425 height 27
drag, startPoint x: 781, startPoint y: 164, endPoint x: 654, endPoint y: 167, distance: 127.0
click at [654, 167] on div "Je viens de terminer le mapping du groupe Fideliance, vous pouvez consulter le …" at bounding box center [831, 155] width 425 height 27
click at [775, 470] on span "Ajouter des fichiers" at bounding box center [807, 474] width 98 height 17
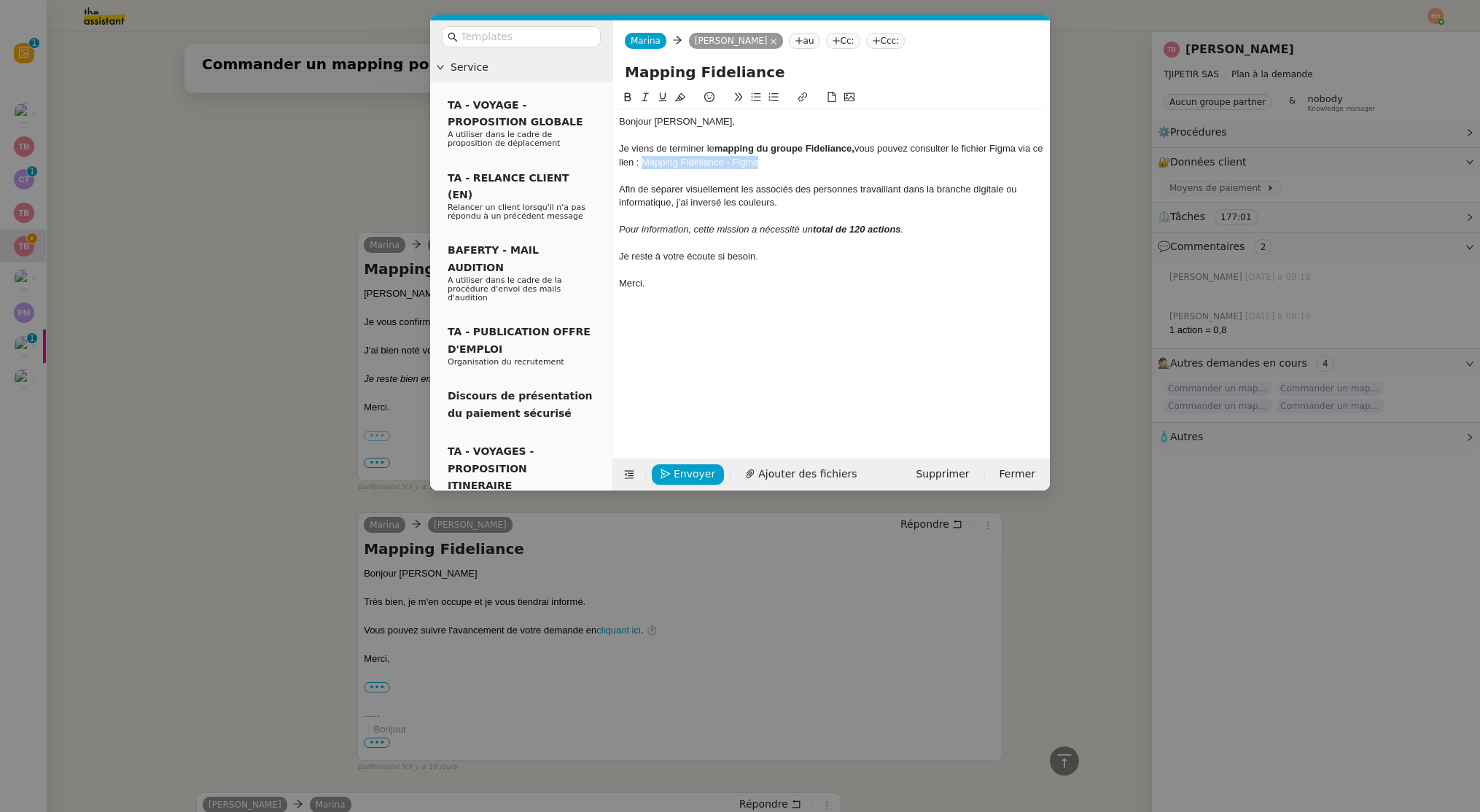
click at [804, 96] on icon at bounding box center [802, 96] width 10 height 10
paste input "[URL][DOMAIN_NAME]"
type input "[URL][DOMAIN_NAME]"
click at [801, 187] on link at bounding box center [798, 189] width 33 height 11
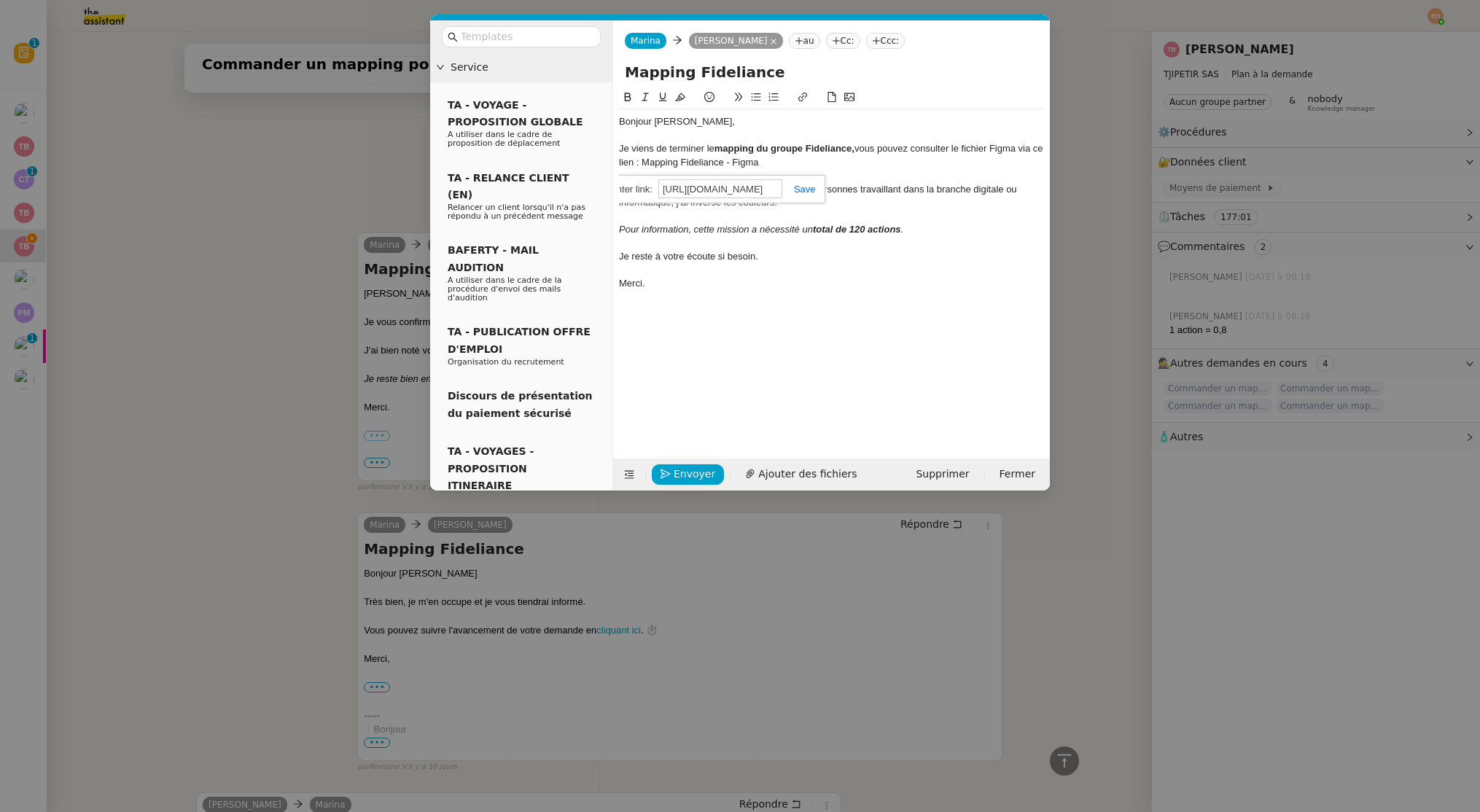
scroll to position [0, 0]
click at [808, 173] on div at bounding box center [831, 175] width 425 height 13
click at [798, 197] on div "Afin de séparer visuellement les associés des personnes travaillant dans la bra…" at bounding box center [831, 196] width 425 height 27
click at [297, 213] on nz-modal-container "Service TA - VOYAGE - PROPOSITION GLOBALE A utiliser dans le cadre de propositi…" at bounding box center [740, 406] width 1480 height 812
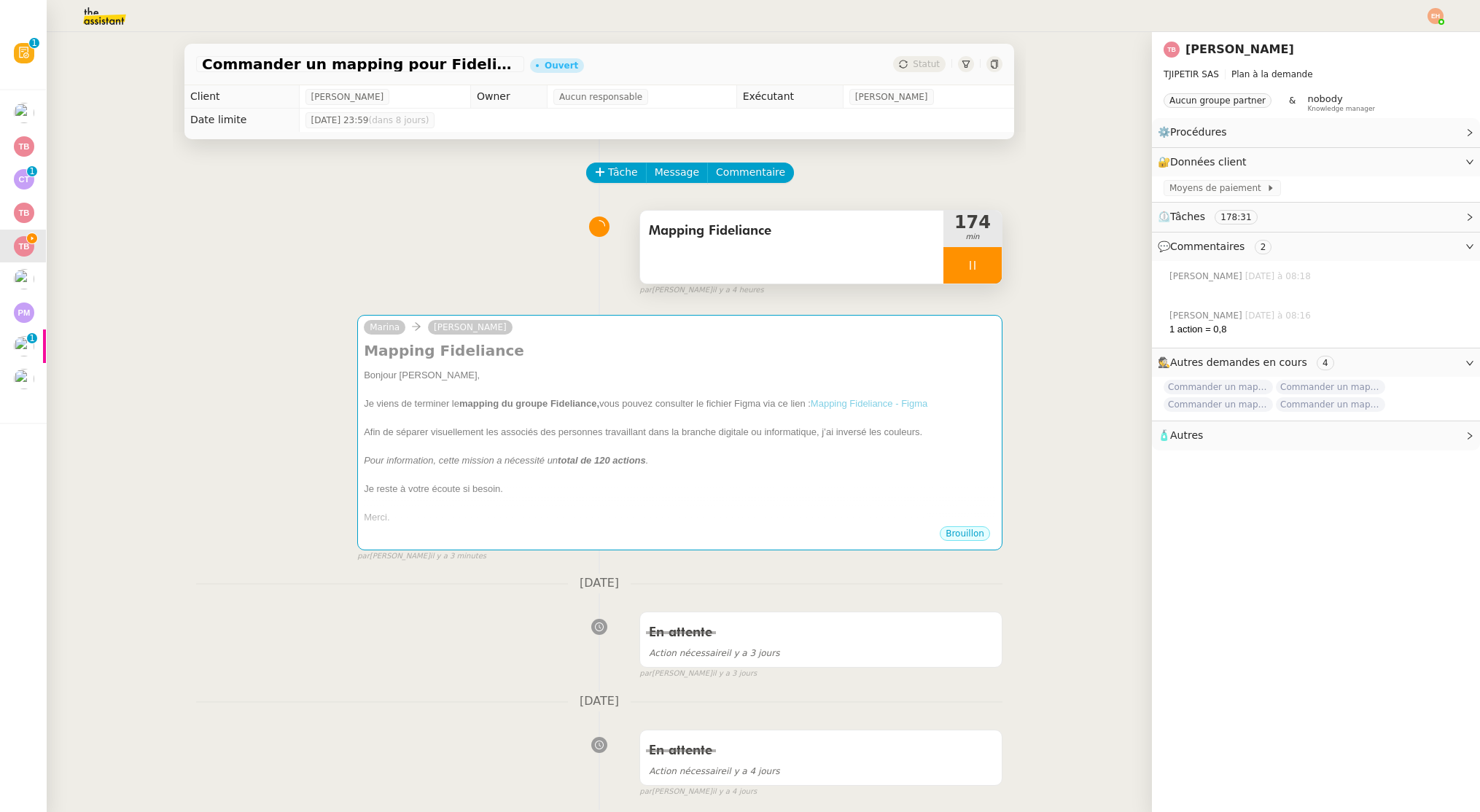
click at [999, 272] on div at bounding box center [973, 265] width 59 height 36
click at [992, 269] on icon at bounding box center [987, 265] width 12 height 12
click at [772, 172] on span "Commentaire" at bounding box center [750, 172] width 69 height 17
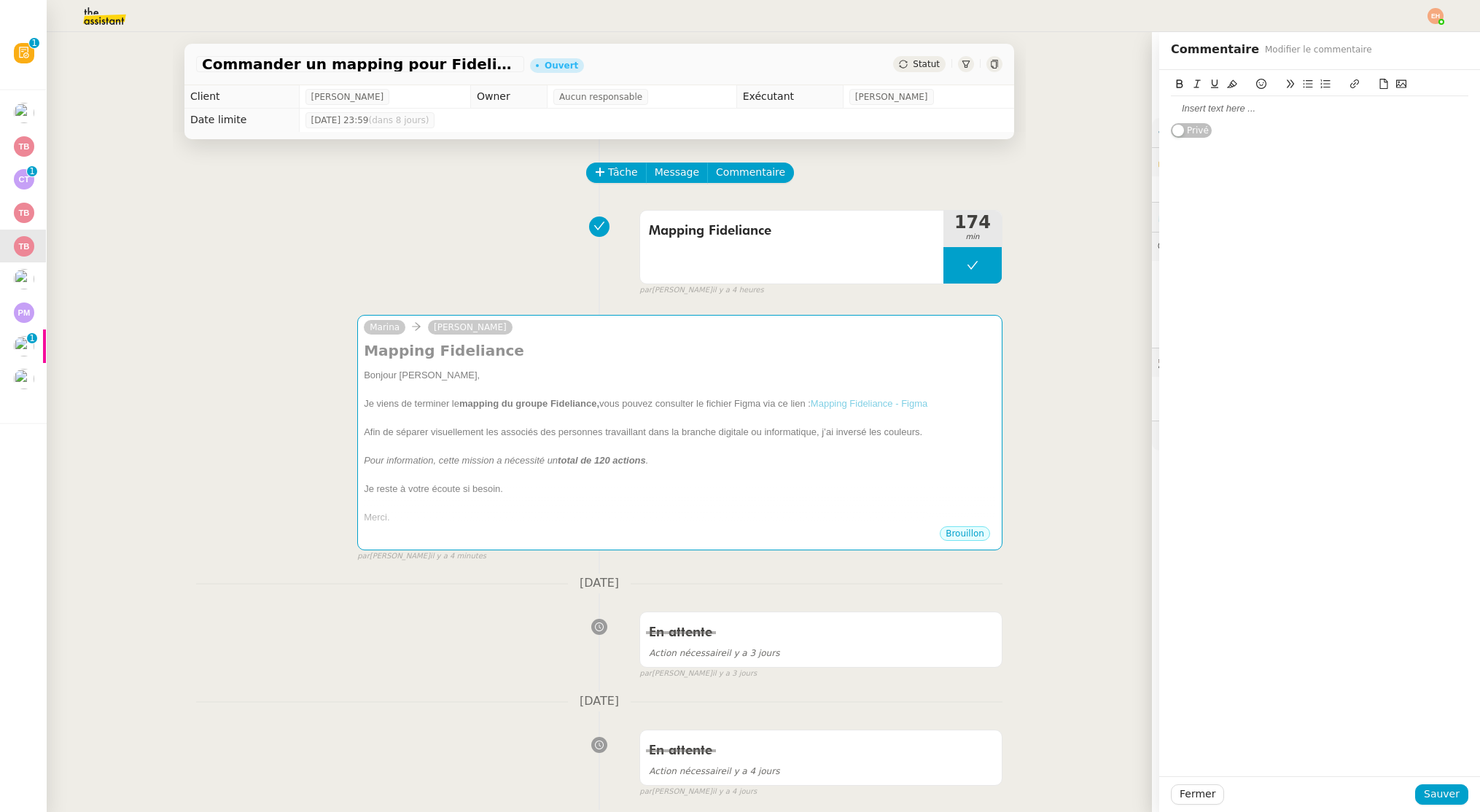
click at [1221, 98] on div at bounding box center [1319, 109] width 297 height 25
click at [1194, 788] on span "Fermer" at bounding box center [1197, 794] width 36 height 17
click at [1451, 791] on span "Sauver" at bounding box center [1441, 794] width 36 height 17
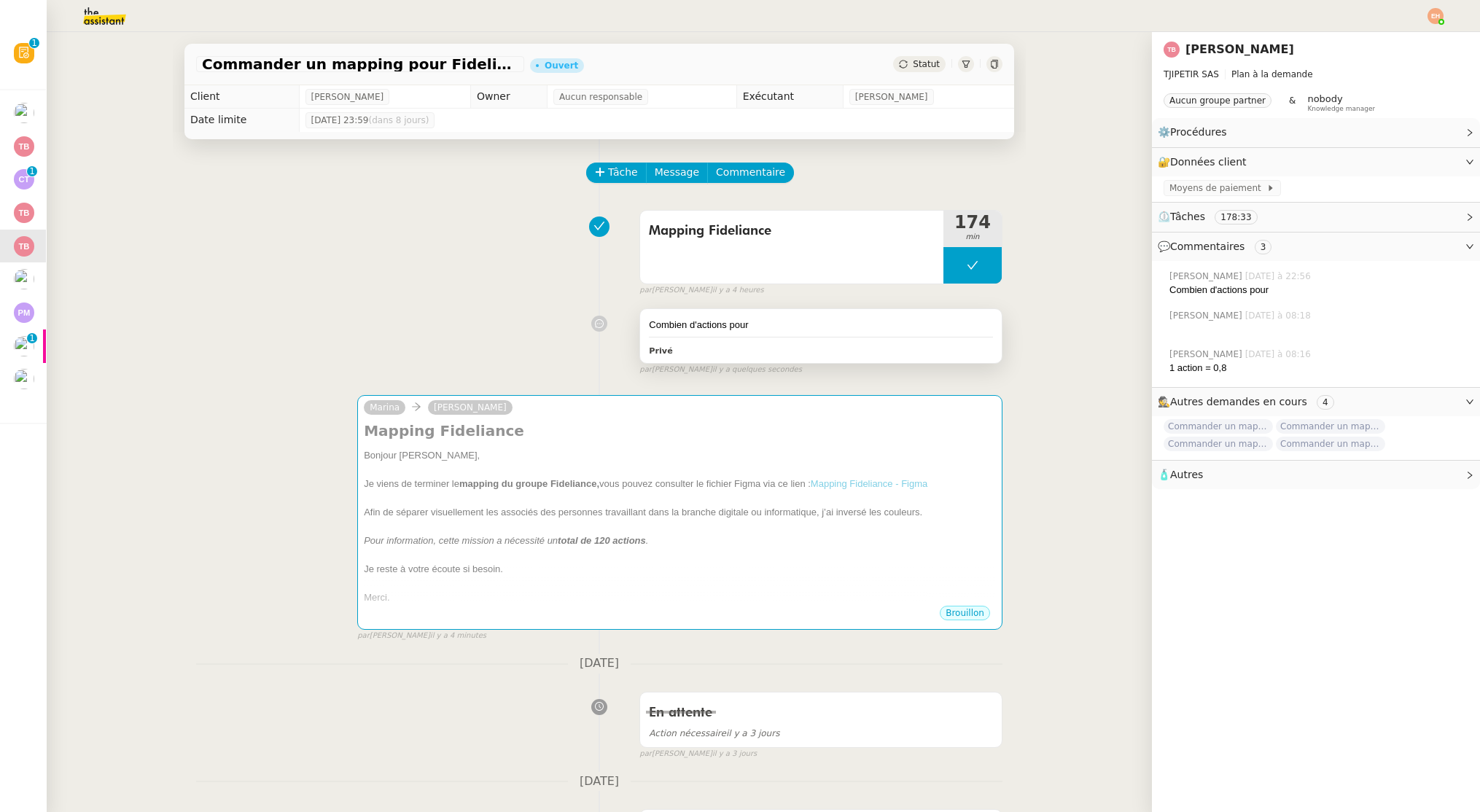
click at [841, 318] on div "Combien d'actions pour" at bounding box center [821, 325] width 344 height 15
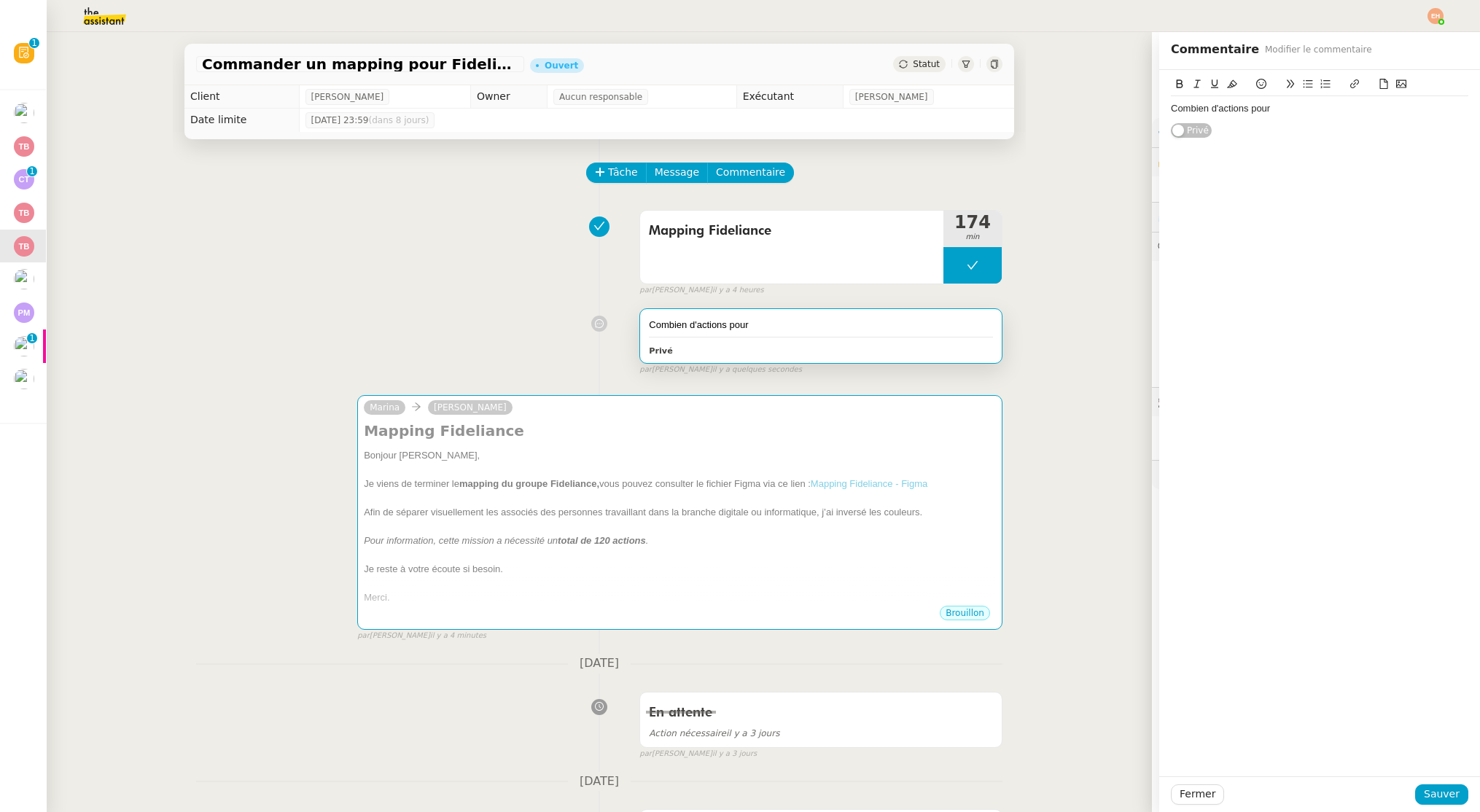
click at [1312, 120] on div "Combien d'actions pour" at bounding box center [1319, 109] width 297 height 25
click at [1433, 786] on span "Sauver" at bounding box center [1441, 794] width 36 height 17
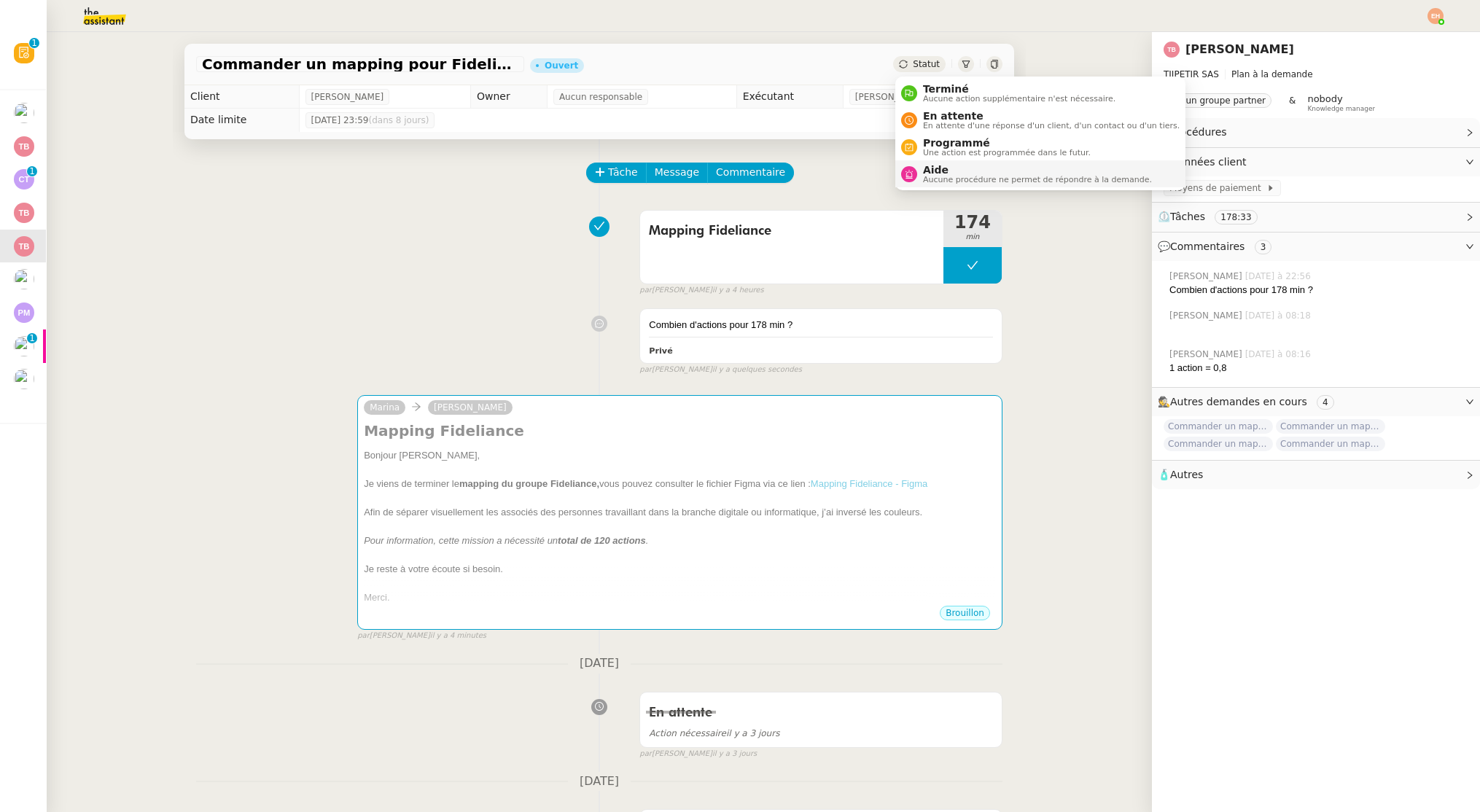
click at [948, 182] on span "Aucune procédure ne permet de répondre à la demande." at bounding box center [1037, 180] width 229 height 8
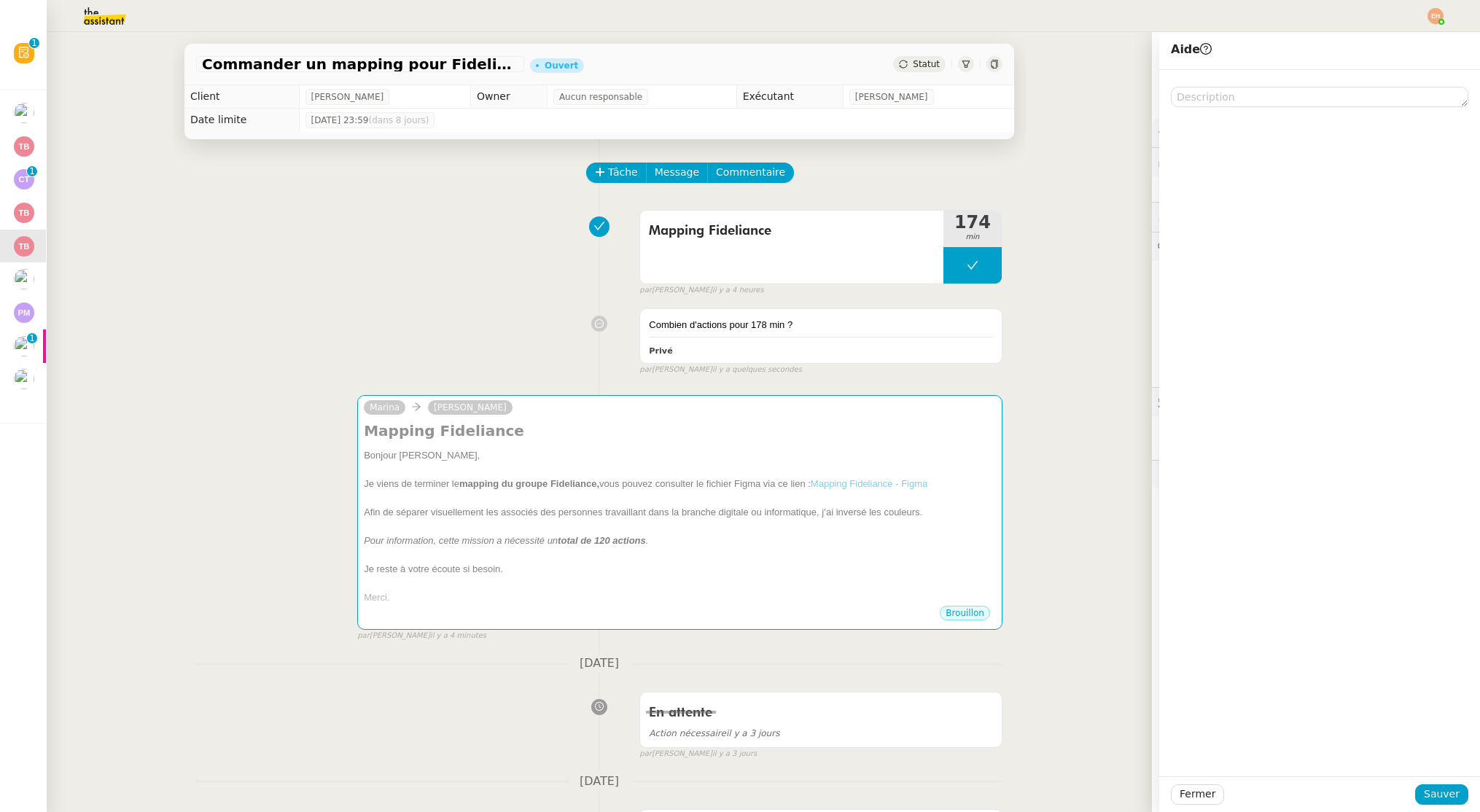
click at [1418, 804] on div "Fermer Sauver" at bounding box center [1319, 794] width 320 height 36
click at [1431, 793] on span "Sauver" at bounding box center [1441, 794] width 36 height 17
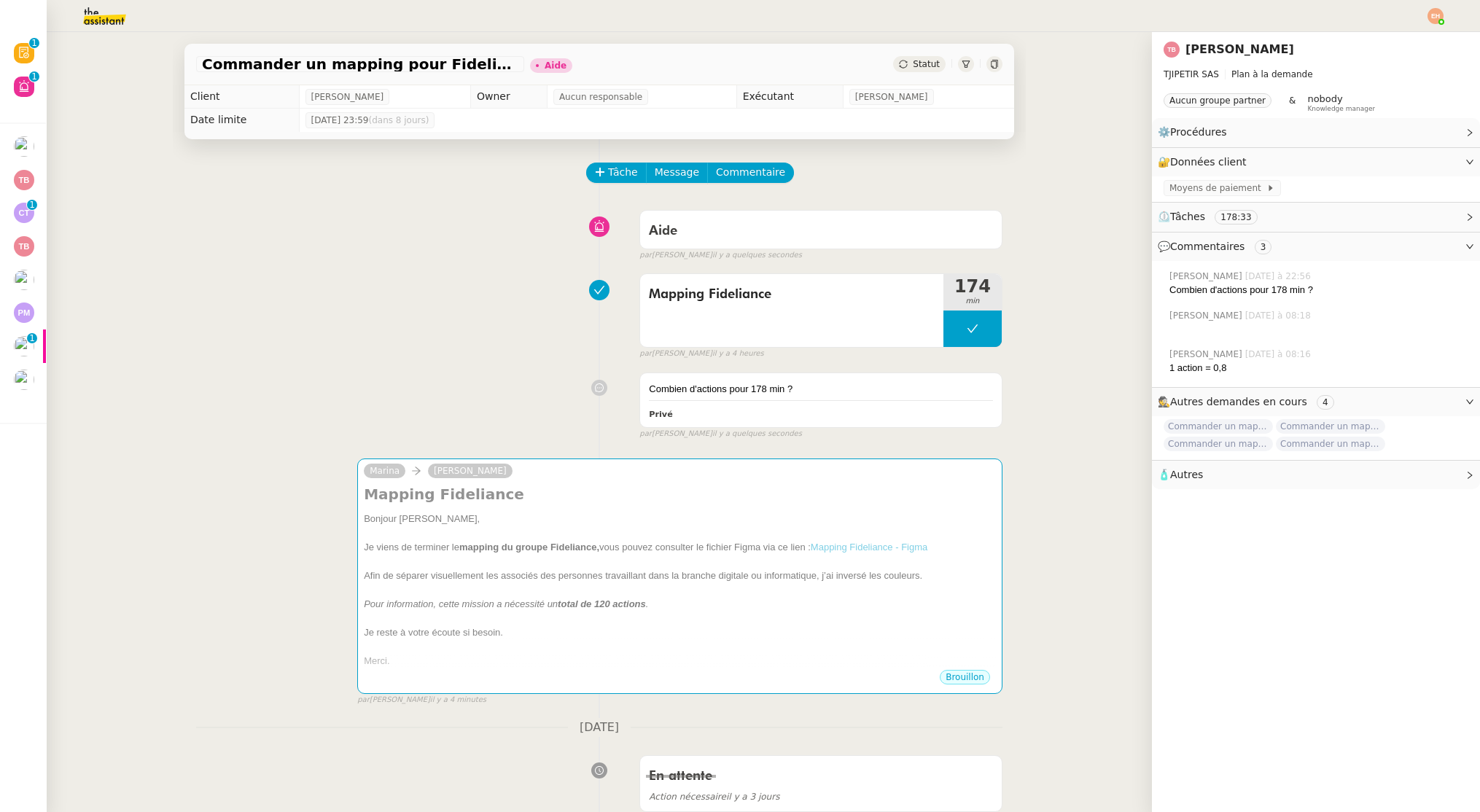
scroll to position [1, 0]
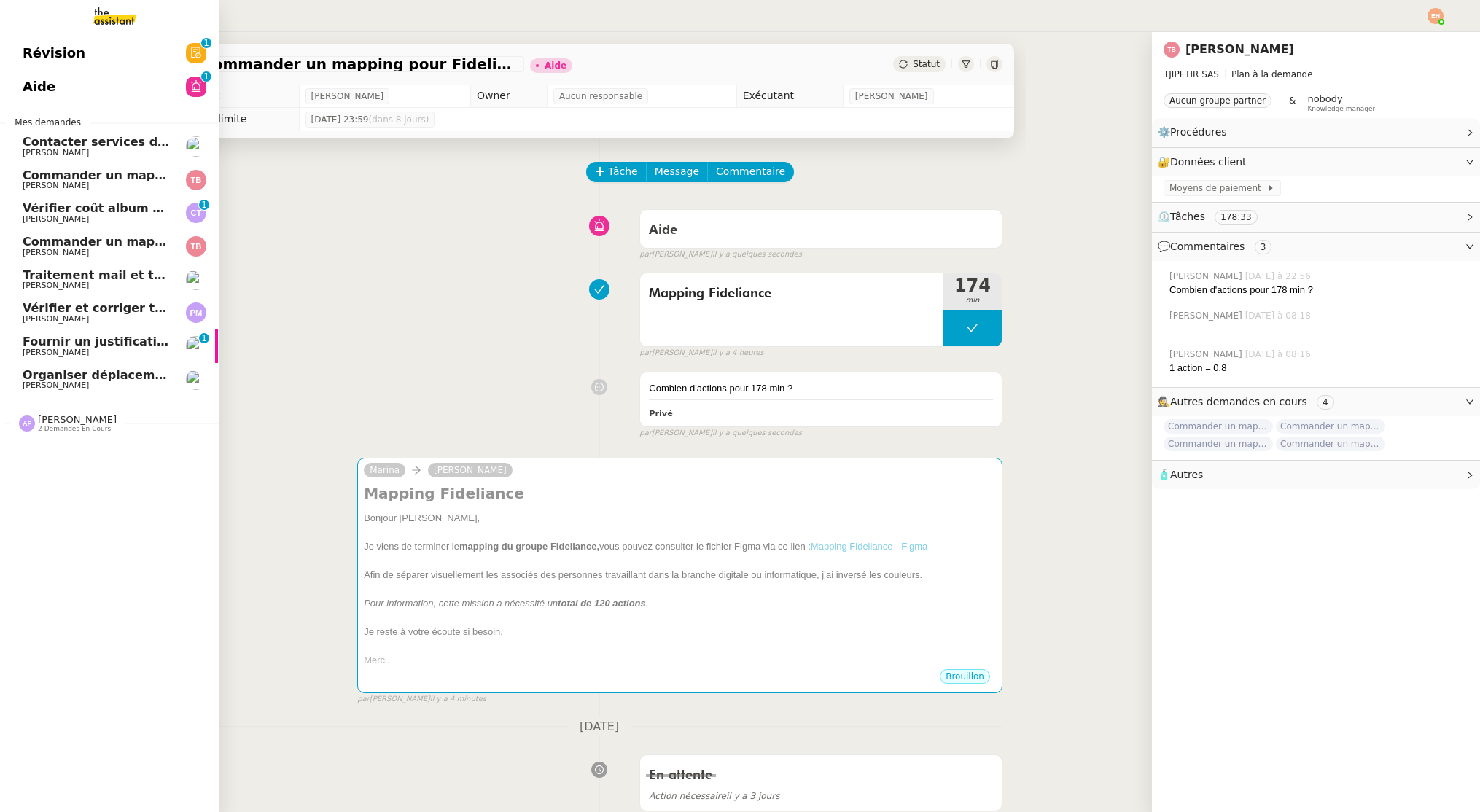
click at [71, 370] on span "Organiser déplacement à [GEOGRAPHIC_DATA]" at bounding box center [176, 375] width 307 height 14
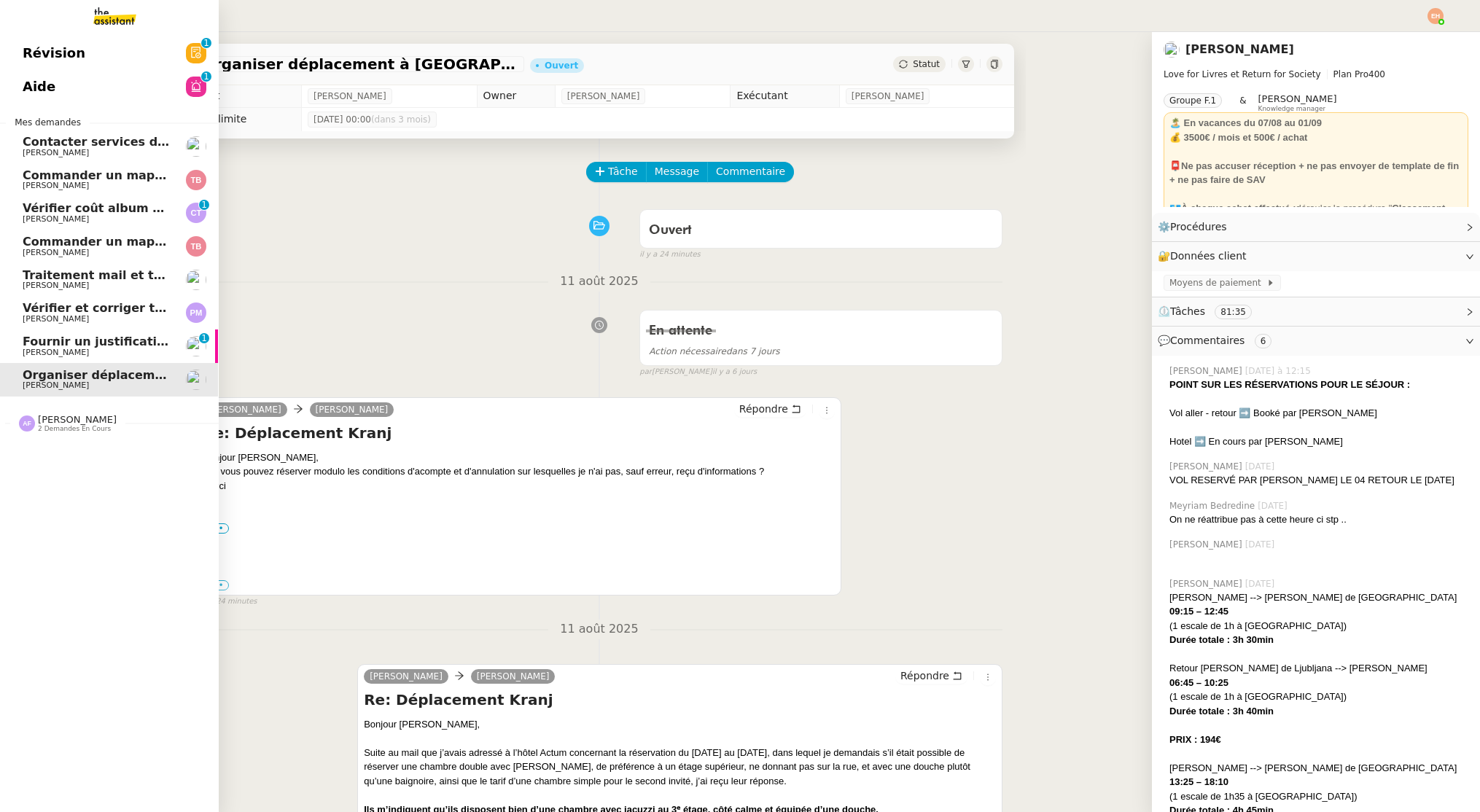
click at [100, 337] on span "Fournir un justificatif de travail" at bounding box center [125, 341] width 206 height 14
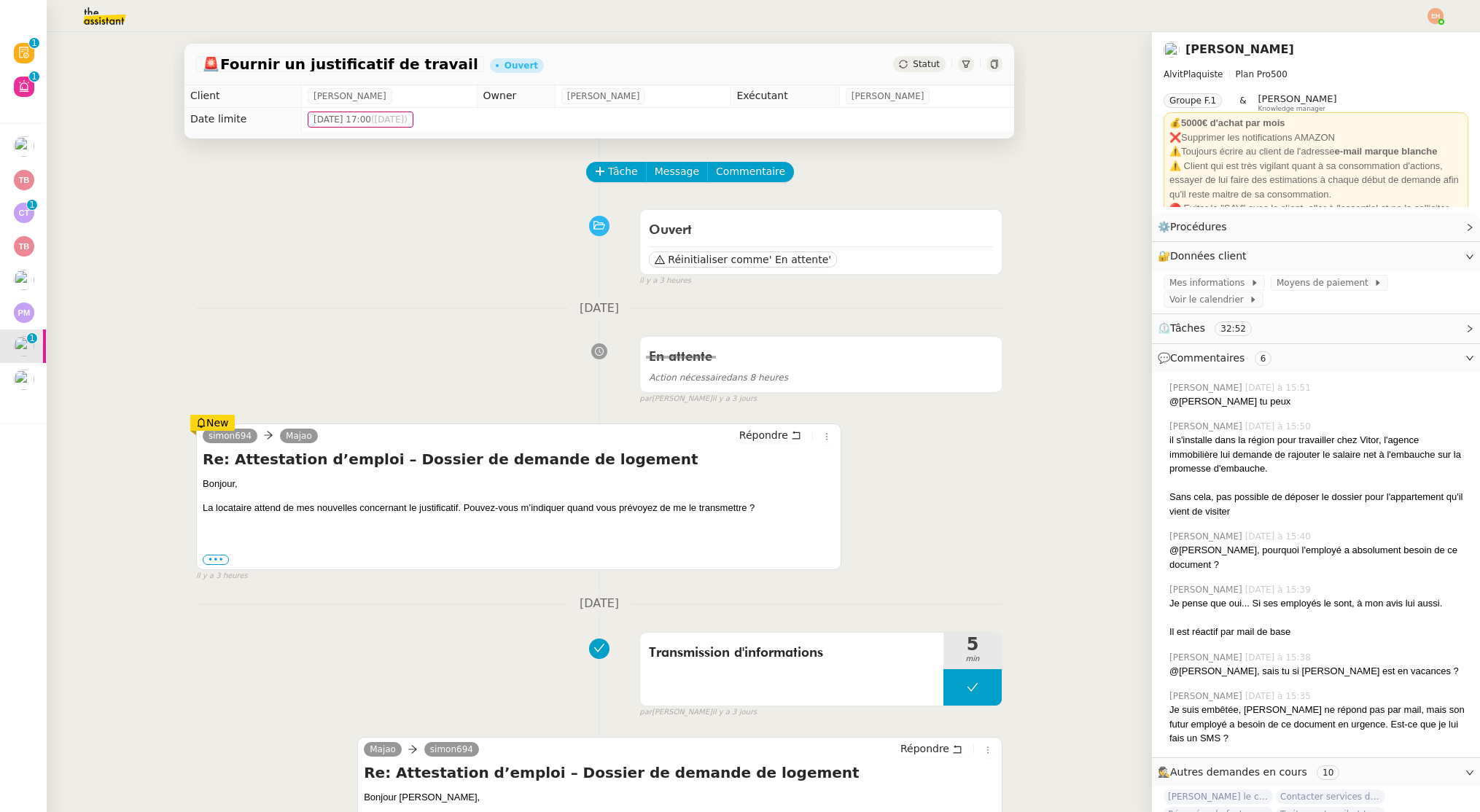
click at [216, 566] on div "••• Le [DATE] 16:50, [PERSON_NAME] < [EMAIL_ADDRESS][DOMAIN_NAME] > a écrit : […" at bounding box center [518, 560] width 632 height 15
click at [210, 555] on label "•••" at bounding box center [215, 560] width 26 height 10
click at [0, 0] on input "•••" at bounding box center [0, 0] width 0 height 0
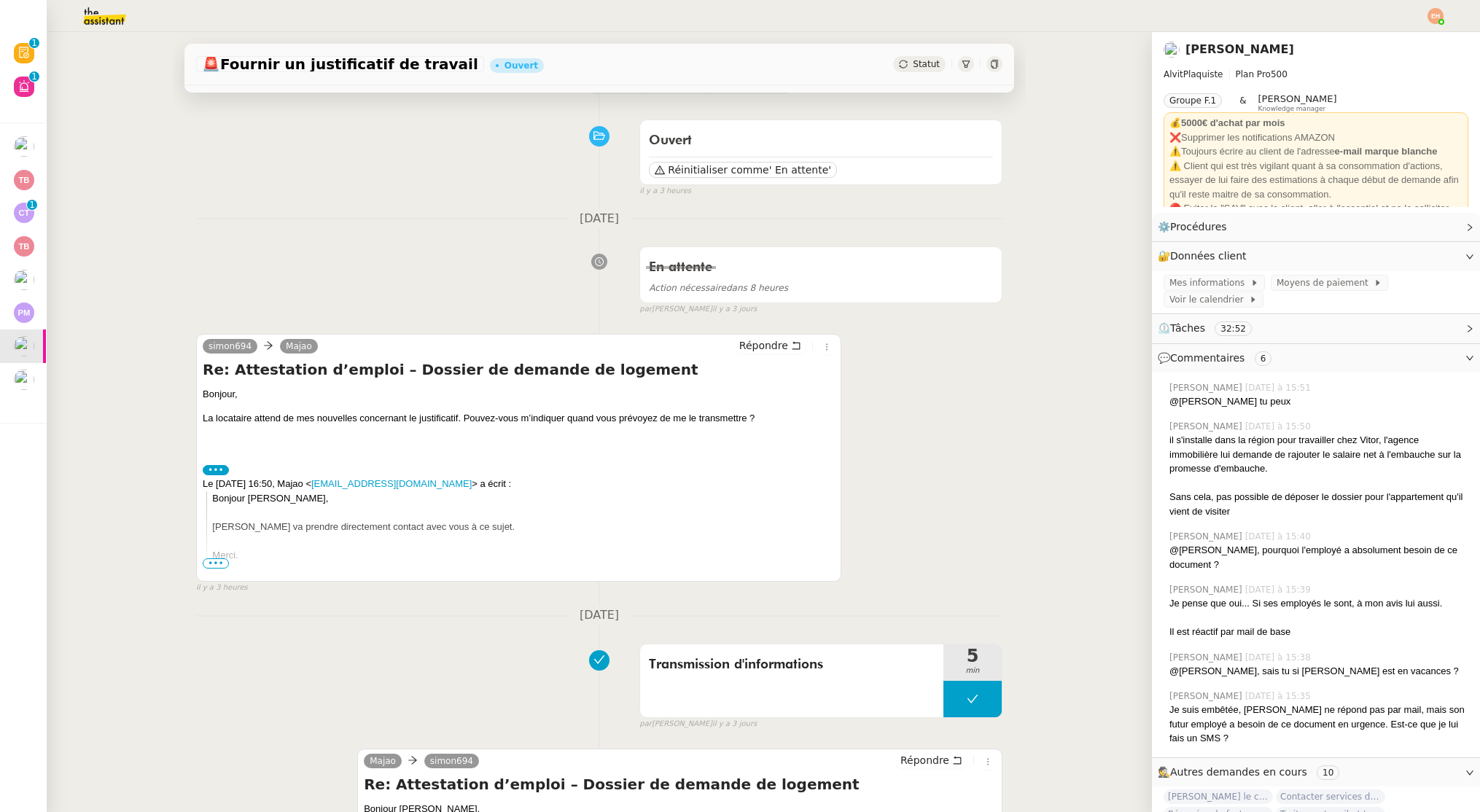
scroll to position [96, 0]
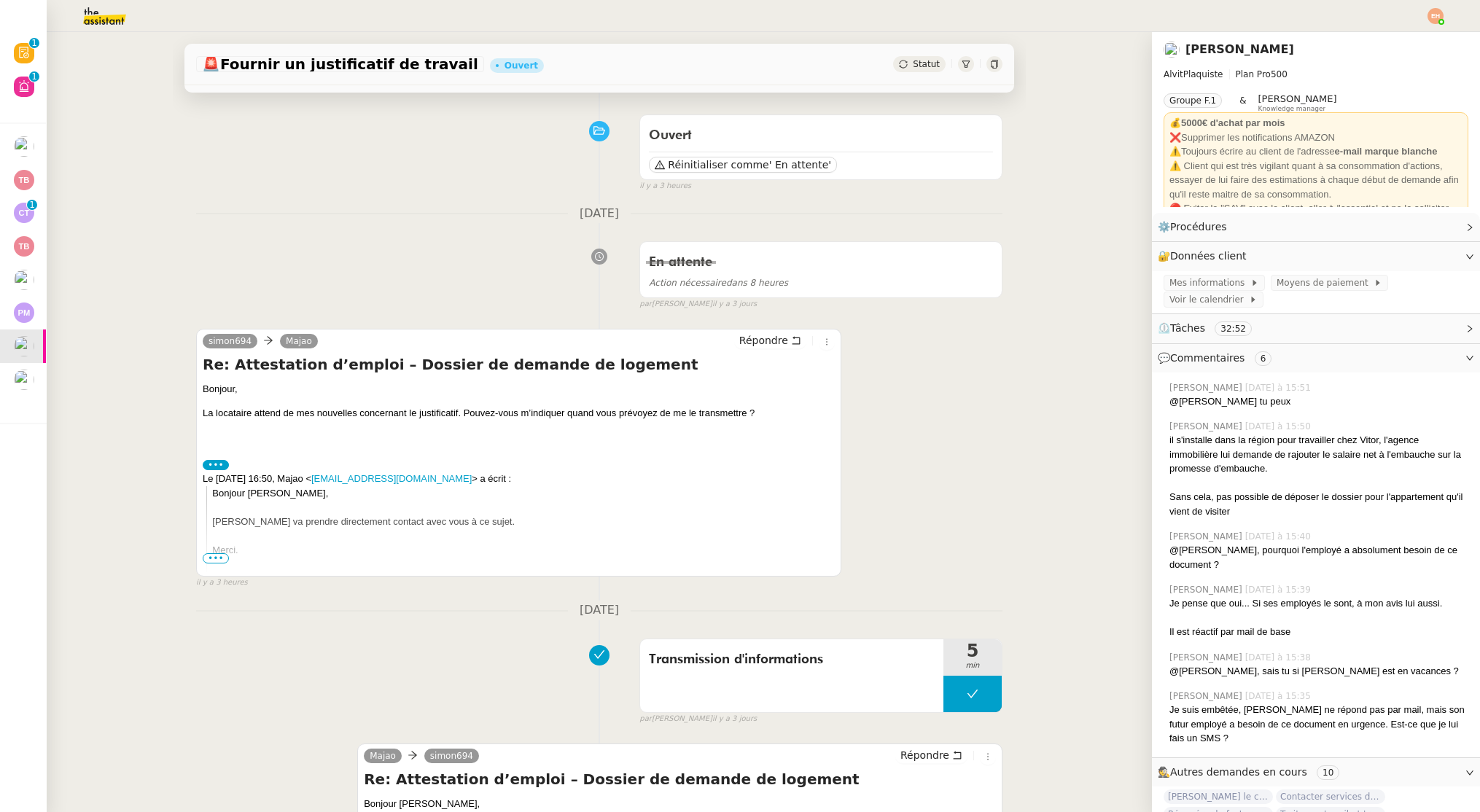
click at [213, 562] on span "•••" at bounding box center [215, 558] width 26 height 10
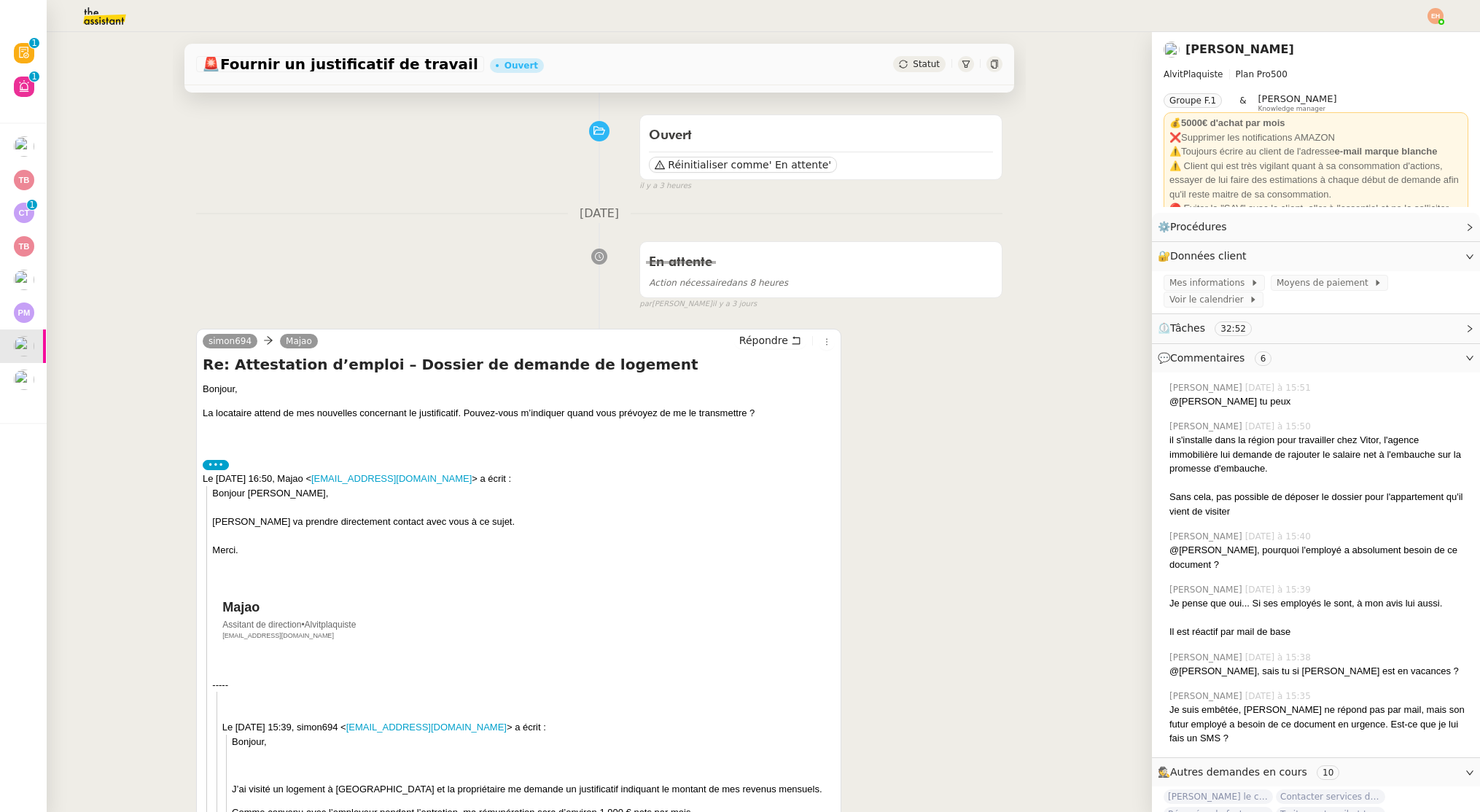
click at [219, 465] on label "•••" at bounding box center [215, 465] width 26 height 10
click at [0, 0] on input "•••" at bounding box center [0, 0] width 0 height 0
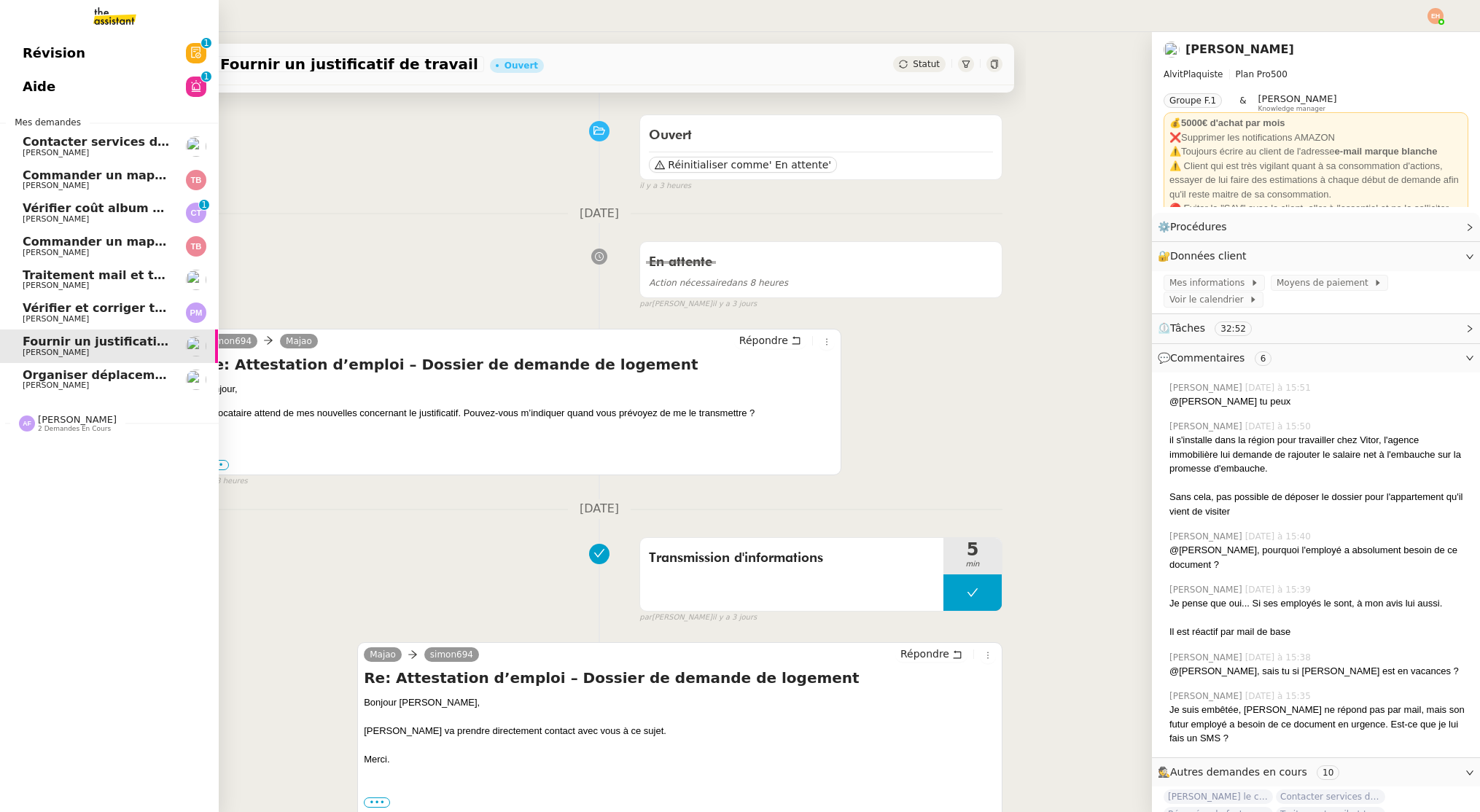
click at [40, 310] on span "Vérifier et corriger transactions sur Pennylane" at bounding box center [175, 308] width 306 height 14
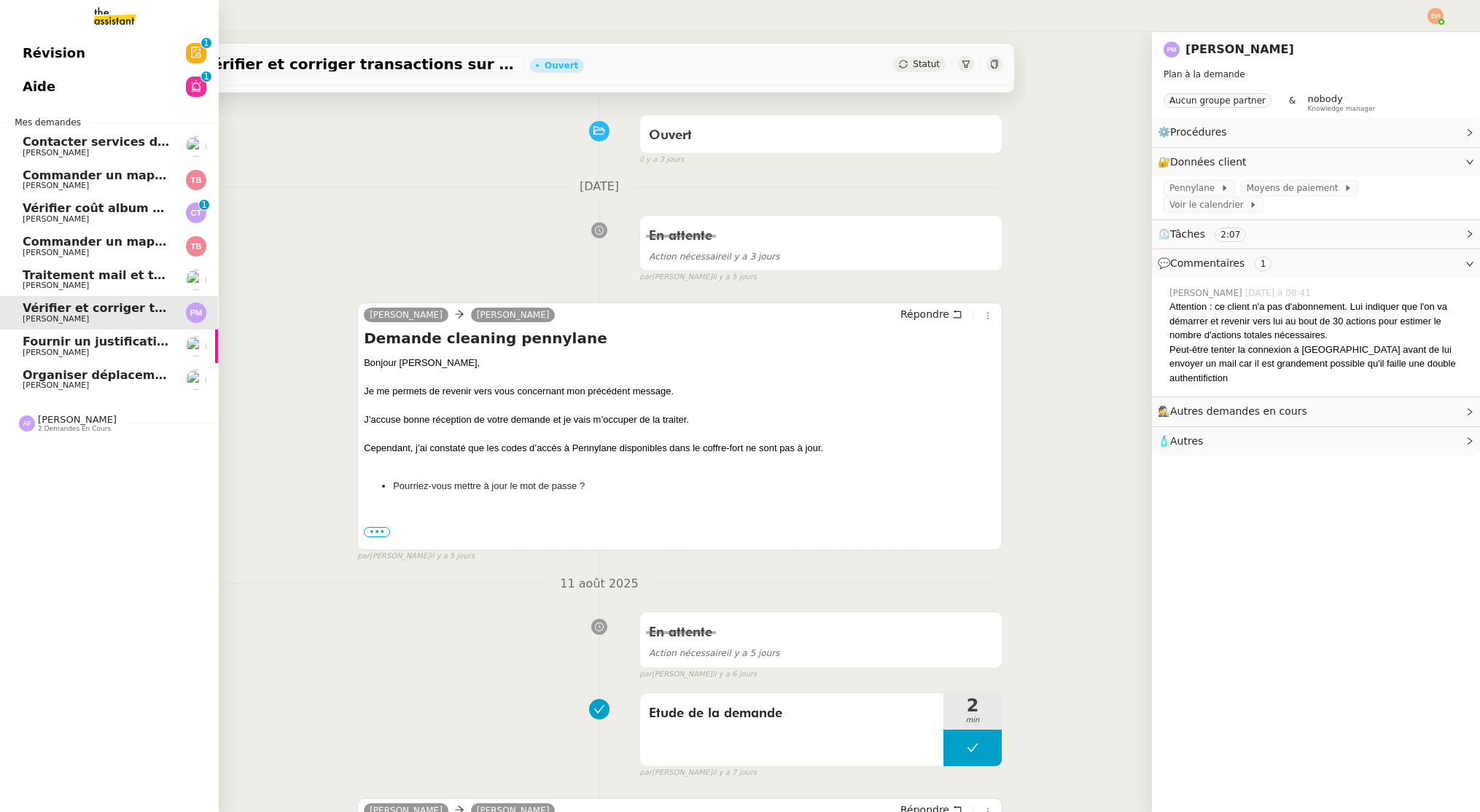
click at [100, 268] on span "Traitement mail et tri PC - [DATE]" at bounding box center [132, 275] width 219 height 14
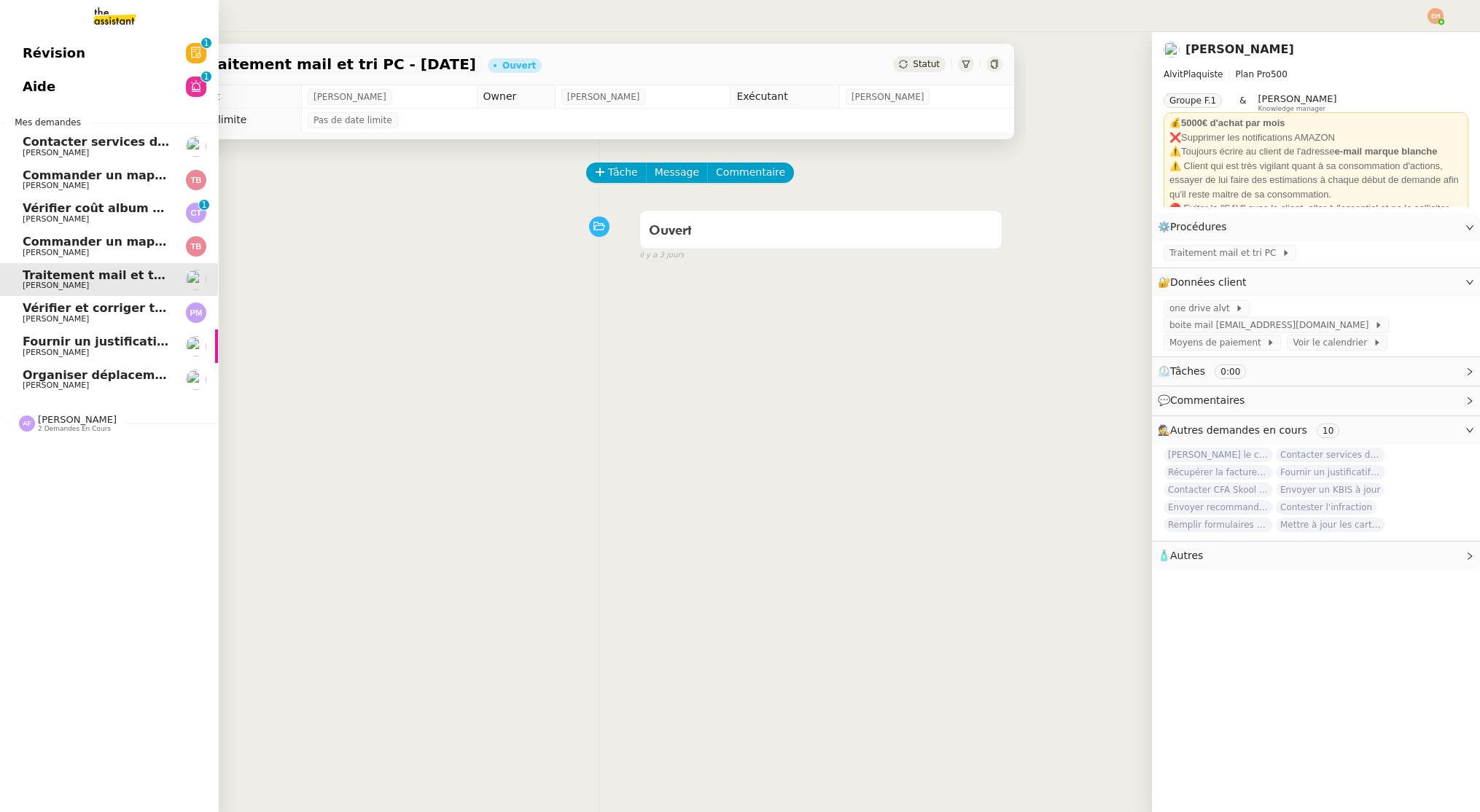
drag, startPoint x: 49, startPoint y: 211, endPoint x: 54, endPoint y: 242, distance: 31.4
click at [49, 211] on span "Vérifier coût album photo Romane" at bounding box center [135, 208] width 225 height 14
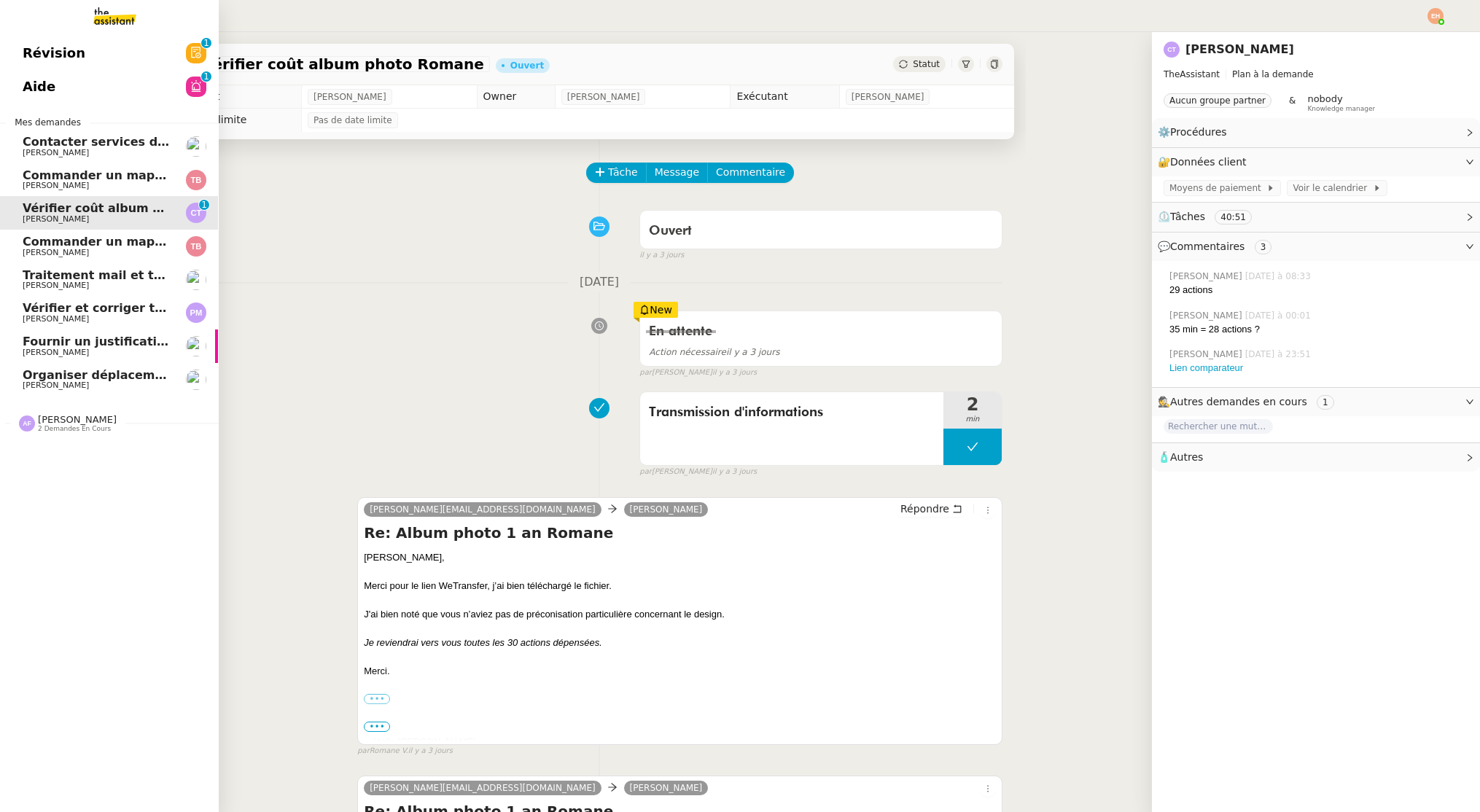
click at [80, 249] on span "[PERSON_NAME]" at bounding box center [96, 252] width 147 height 8
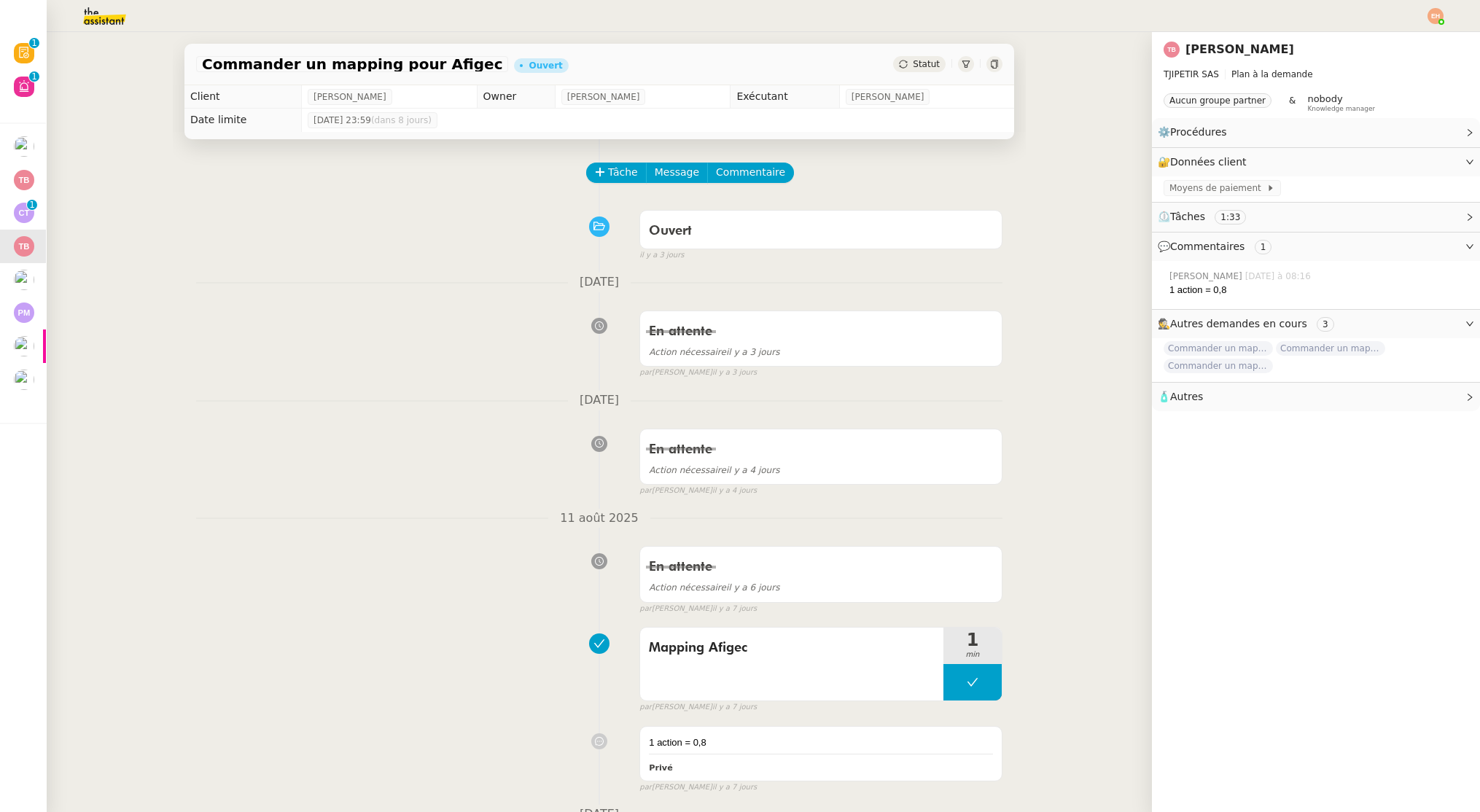
click at [1436, 10] on img at bounding box center [1435, 15] width 16 height 16
click at [1392, 46] on span "Suivi" at bounding box center [1383, 41] width 25 height 12
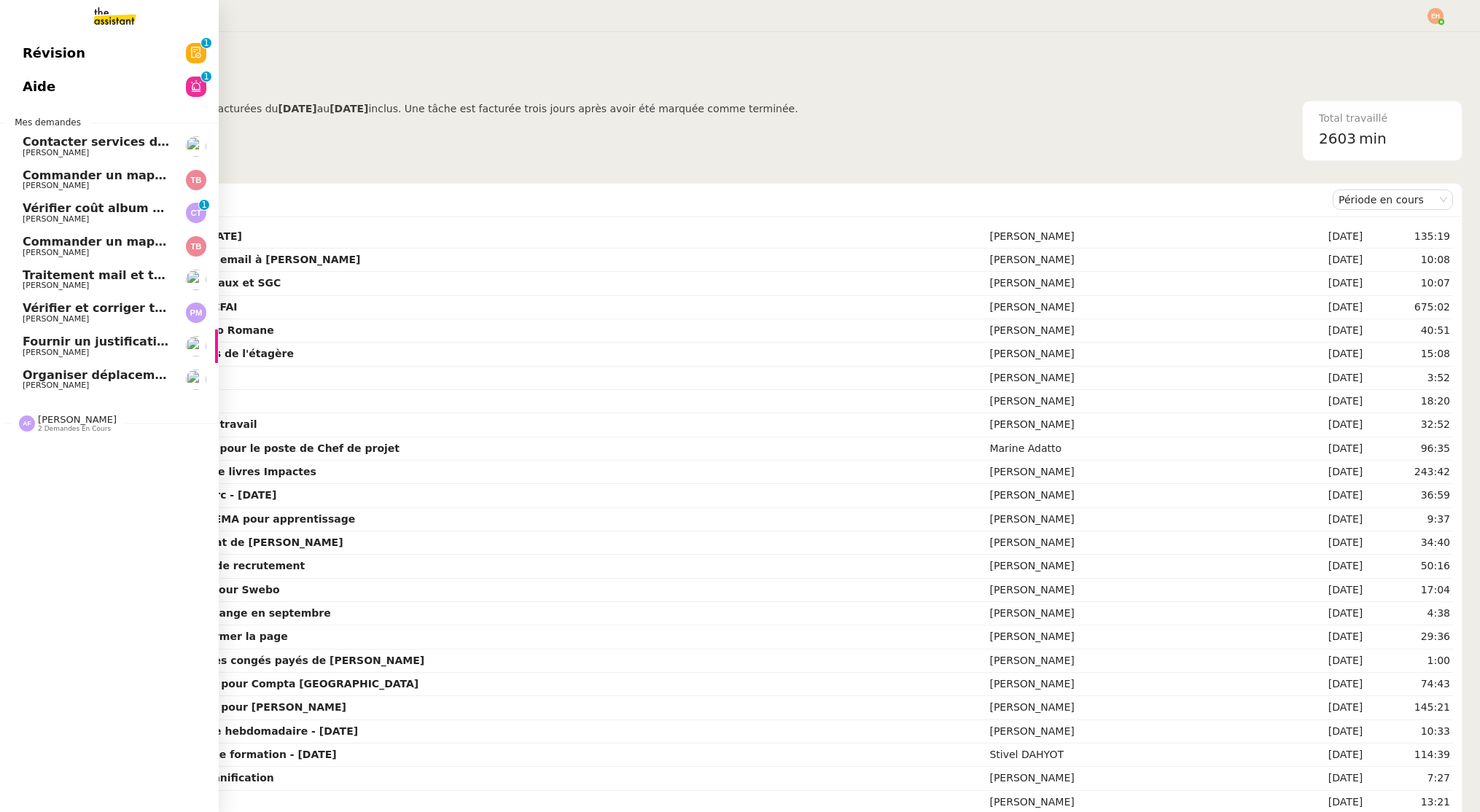
click at [37, 142] on span "Contacter services des eaux et SGC" at bounding box center [139, 142] width 233 height 14
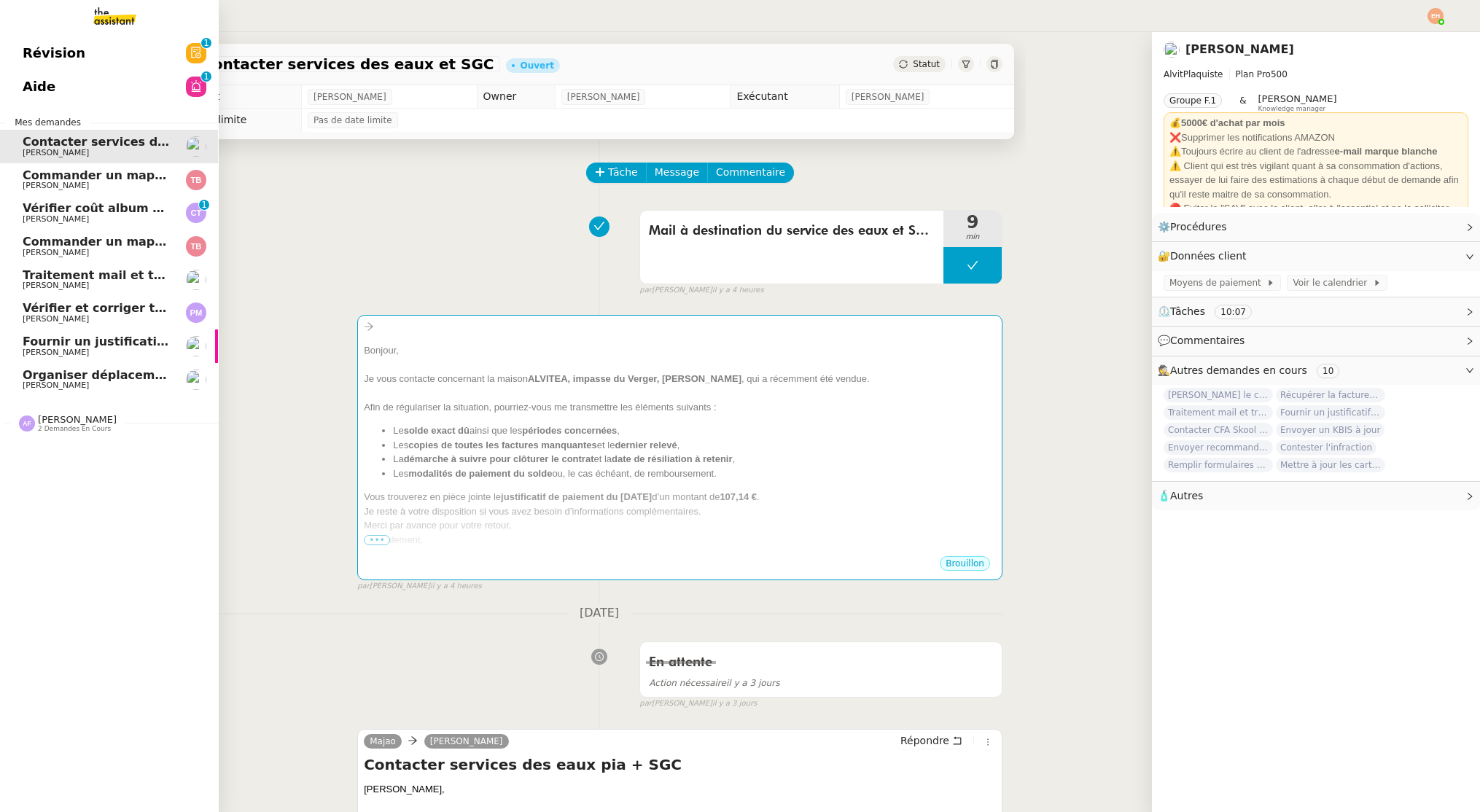
click at [105, 191] on link "Commander un mapping pour ACF [PERSON_NAME]" at bounding box center [108, 180] width 218 height 33
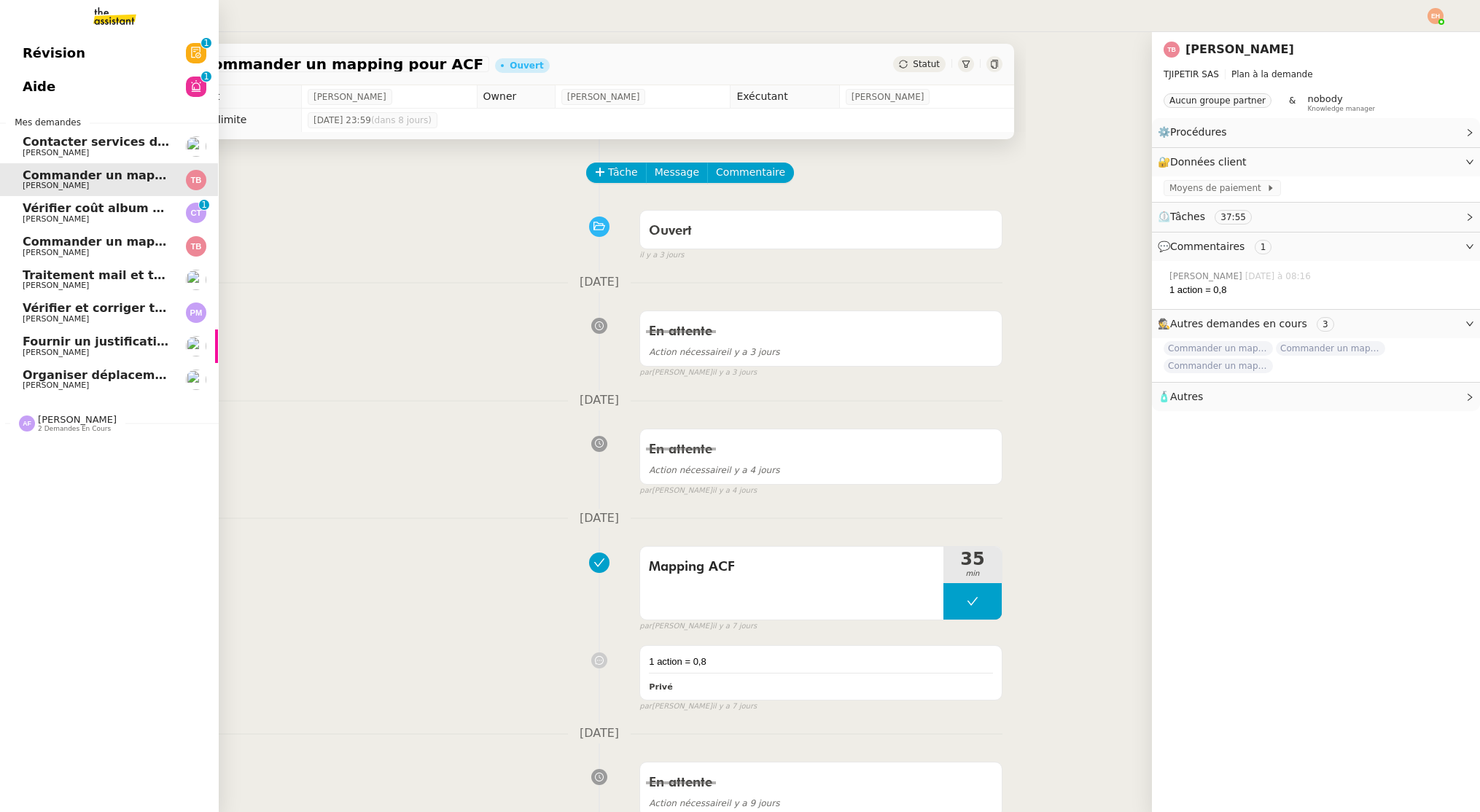
click at [50, 216] on span "[PERSON_NAME]" at bounding box center [56, 219] width 66 height 9
